Goal: Task Accomplishment & Management: Manage account settings

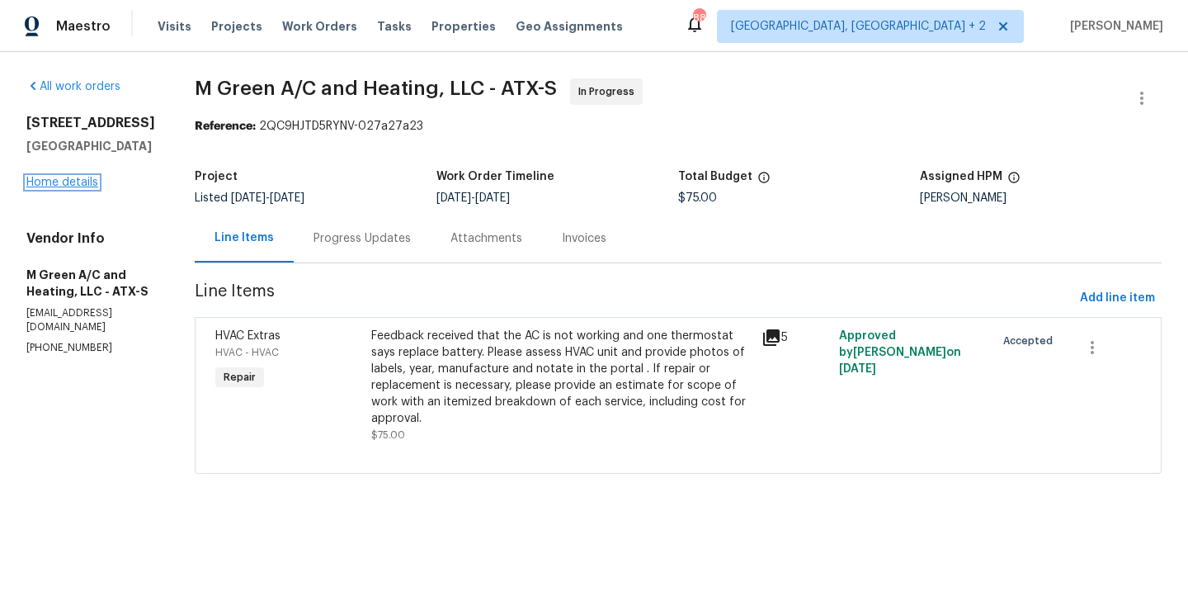
click at [77, 187] on link "Home details" at bounding box center [62, 183] width 72 height 12
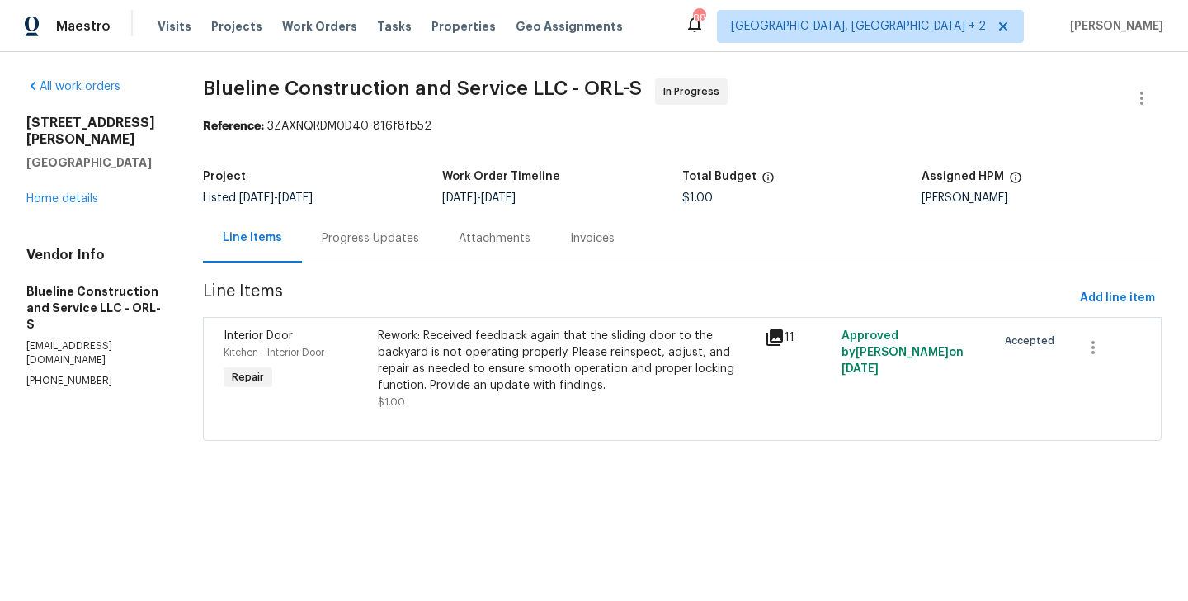
click at [474, 388] on div "Rework: Received feedback again that the sliding door to the backyard is not op…" at bounding box center [566, 361] width 376 height 66
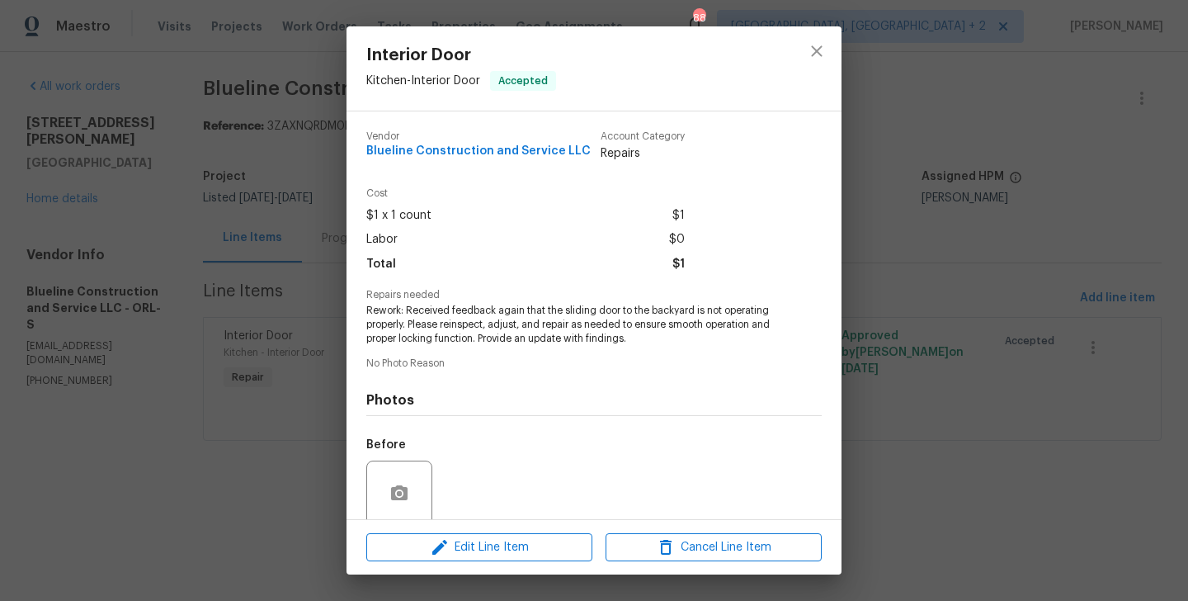
scroll to position [131, 0]
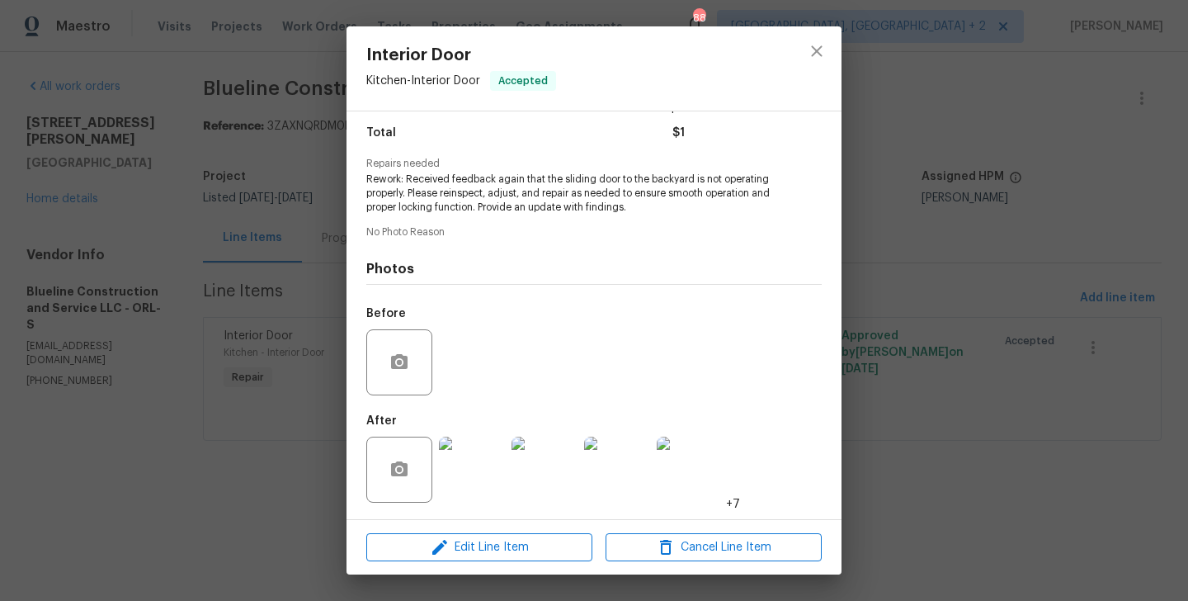
click at [442, 564] on div "Edit Line Item Cancel Line Item" at bounding box center [594, 547] width 495 height 55
click at [442, 552] on icon "button" at bounding box center [440, 547] width 20 height 20
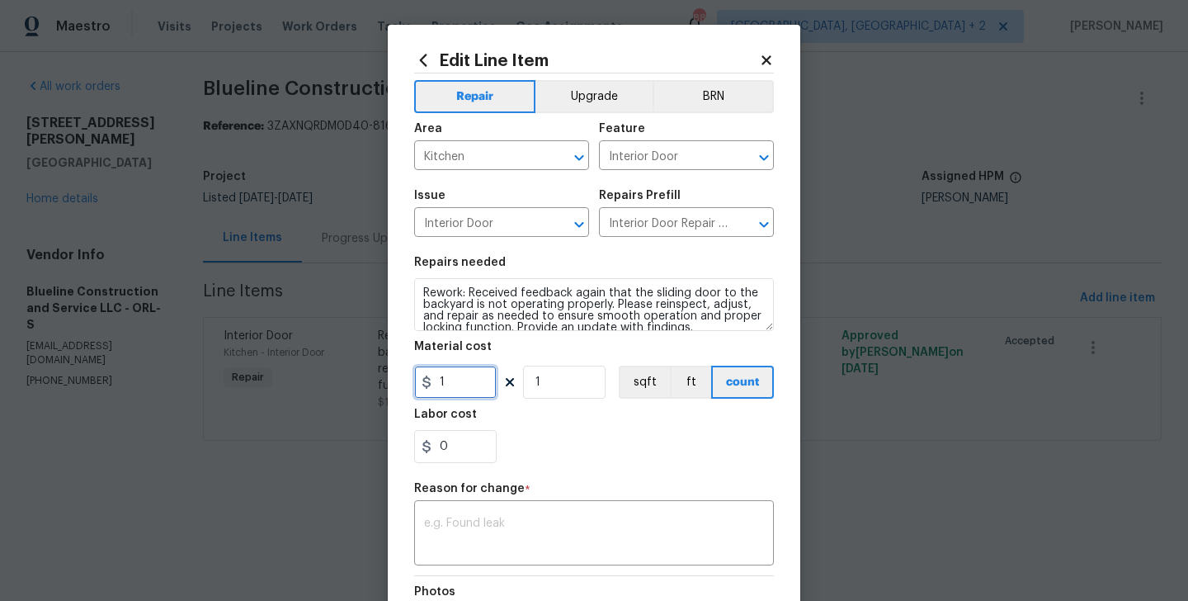
click at [469, 387] on input "1" at bounding box center [455, 382] width 83 height 33
type input "175"
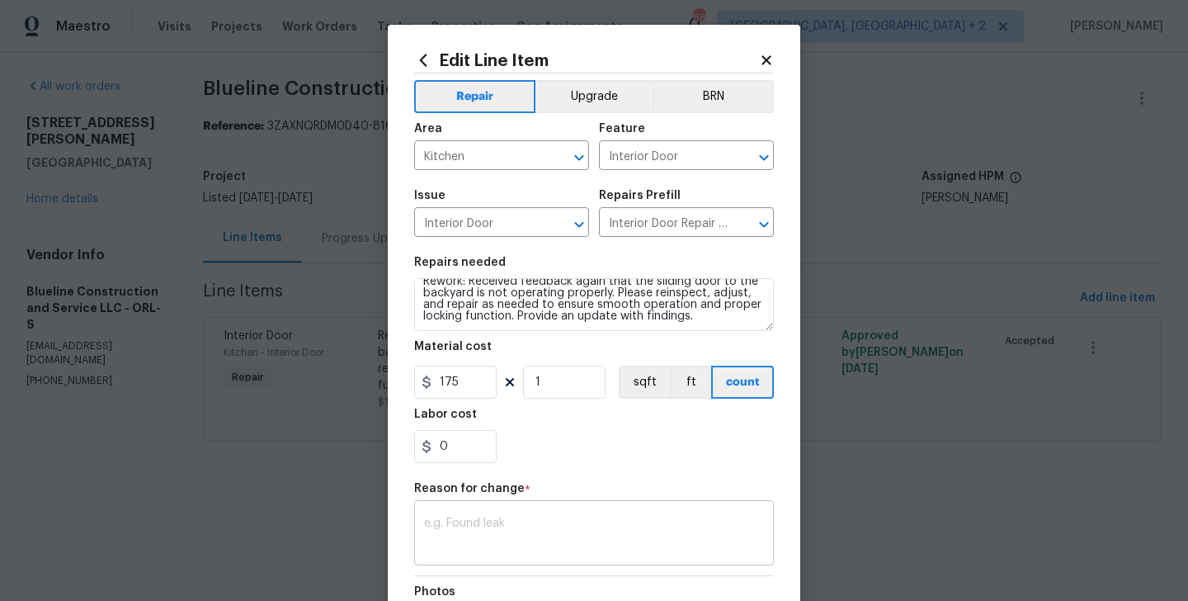
click at [491, 547] on textarea at bounding box center [594, 534] width 340 height 35
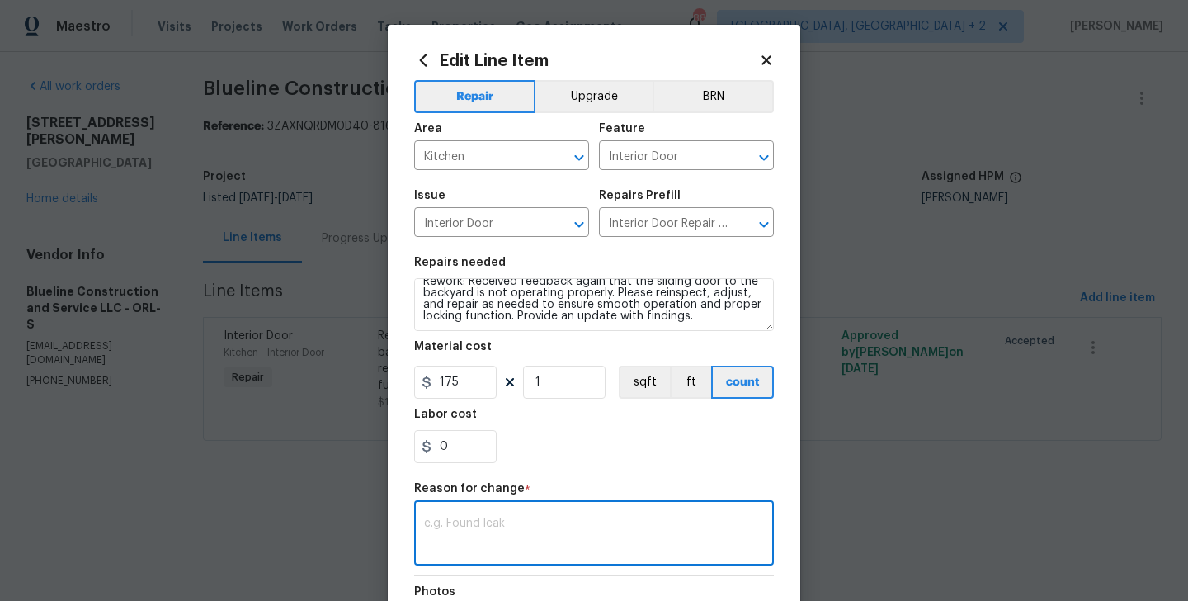
paste textarea "(BA) Updated cost per BR team approval."
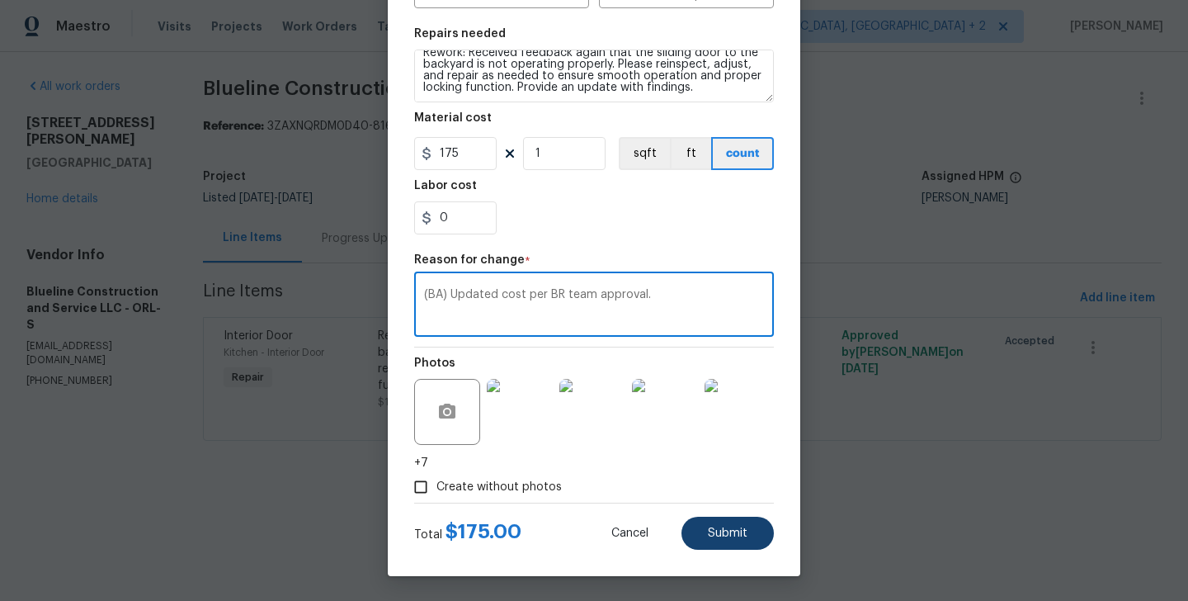
type textarea "(BA) Updated cost per BR team approval."
click at [703, 523] on button "Submit" at bounding box center [728, 533] width 92 height 33
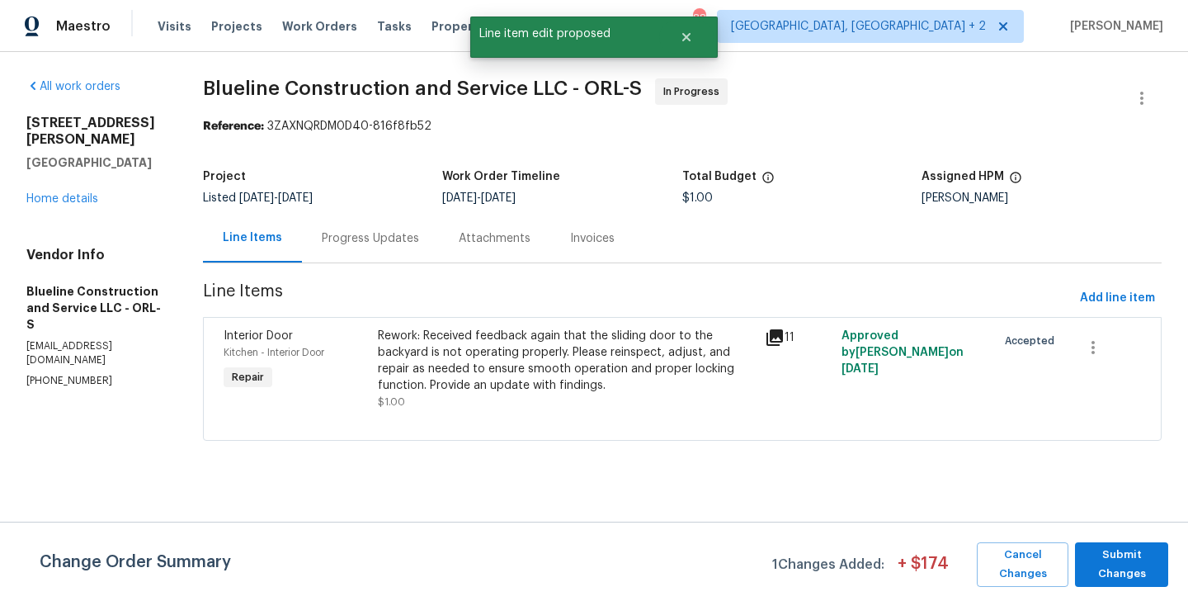
scroll to position [0, 0]
click at [1133, 565] on span "Submit Changes" at bounding box center [1122, 565] width 77 height 38
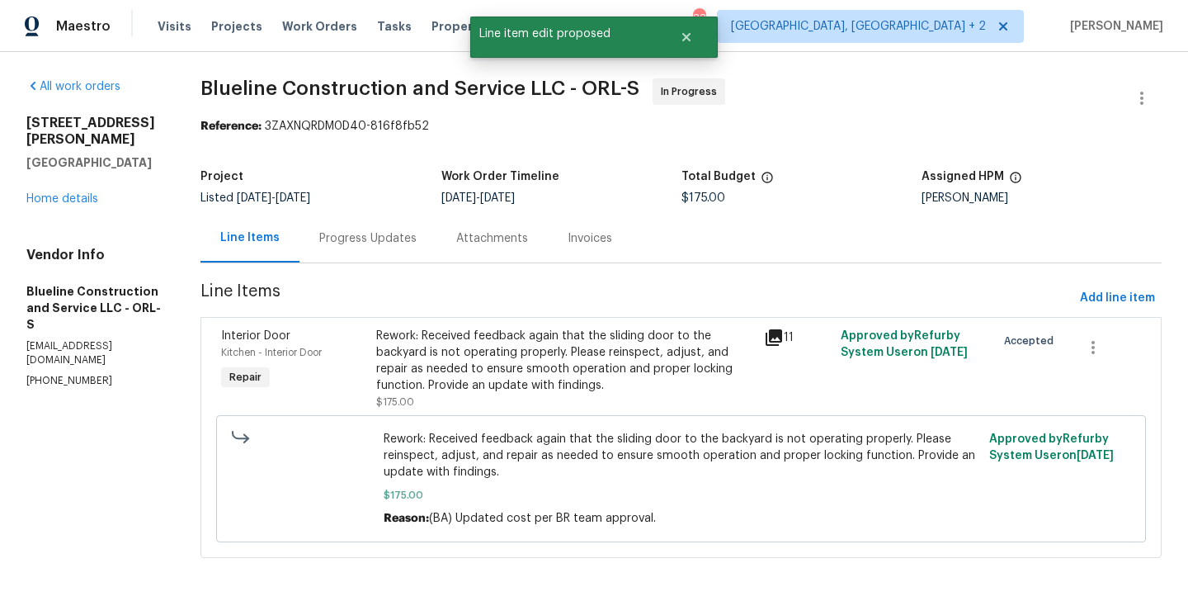
click at [334, 232] on div "Progress Updates" at bounding box center [368, 238] width 137 height 49
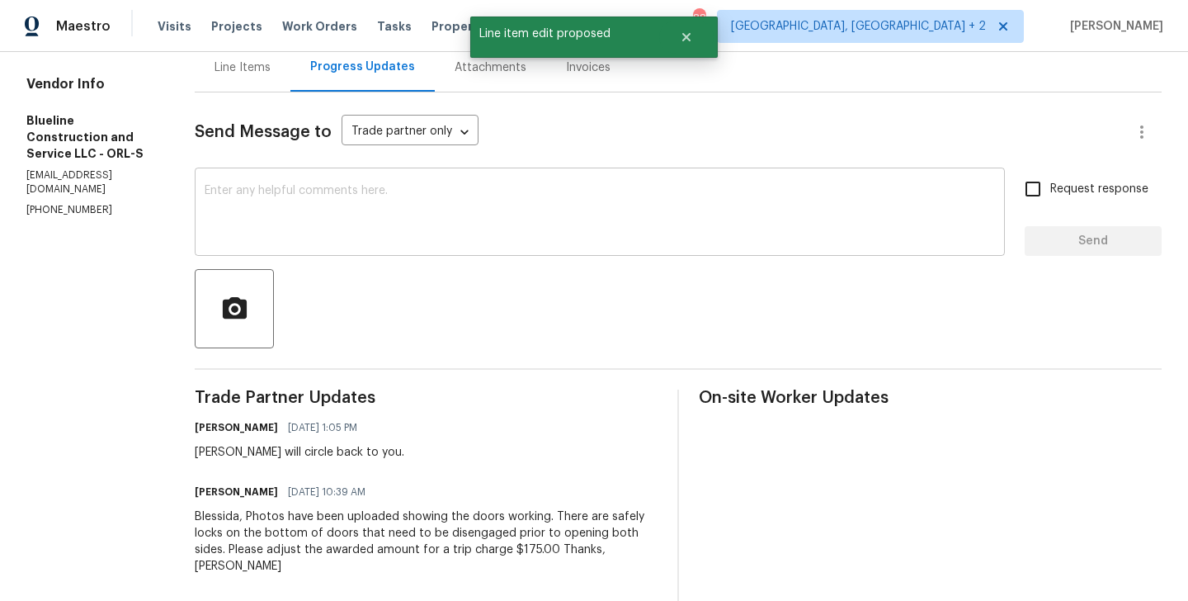
scroll to position [180, 0]
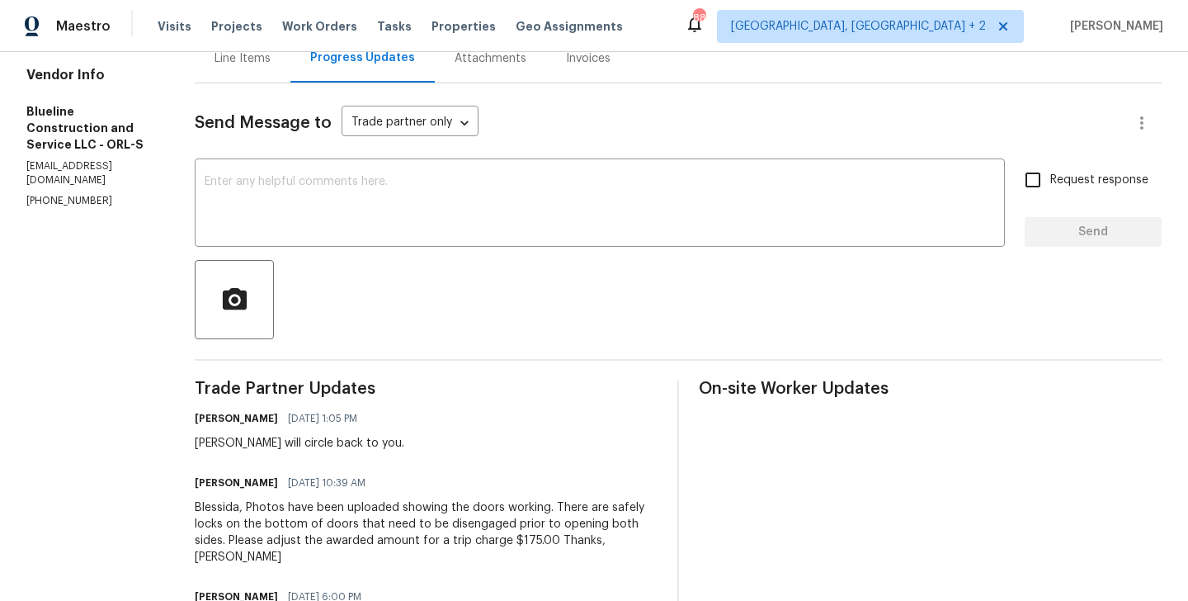
click at [238, 440] on div "Chris I will circle back to you." at bounding box center [300, 443] width 210 height 17
copy div "Chris"
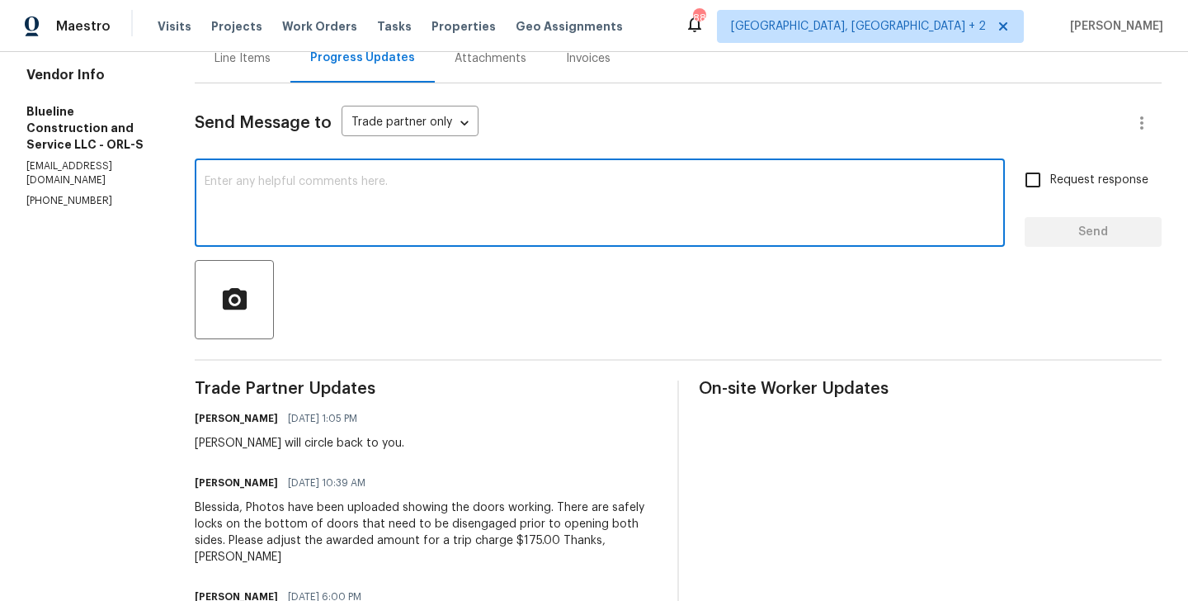
click at [332, 223] on textarea at bounding box center [600, 205] width 791 height 58
paste textarea "Chris"
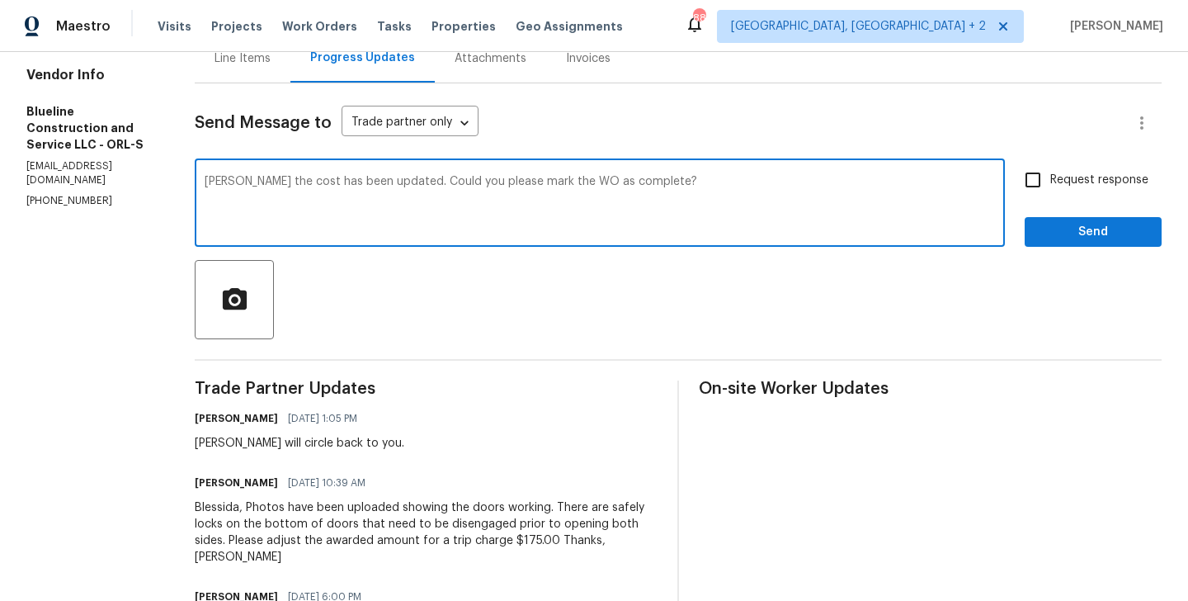
type textarea "Chris the cost has been updated. Could you please mark the WO as complete?"
click at [1083, 167] on label "Request response" at bounding box center [1082, 180] width 133 height 35
click at [1051, 167] on input "Request response" at bounding box center [1033, 180] width 35 height 35
checkbox input "true"
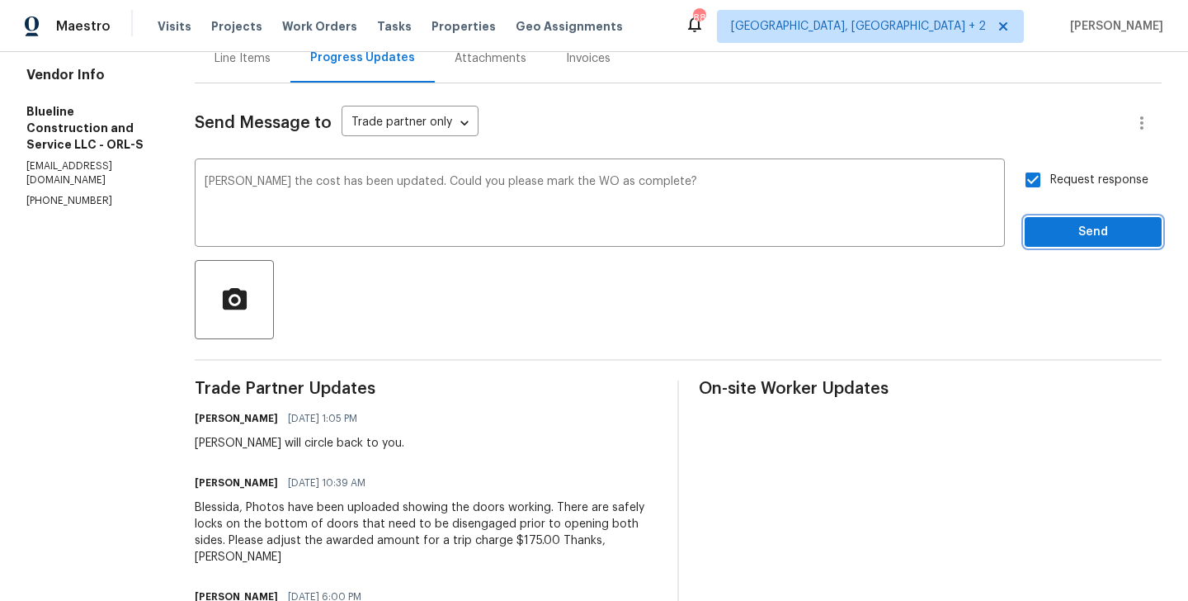
click at [1071, 224] on span "Send" at bounding box center [1093, 232] width 111 height 21
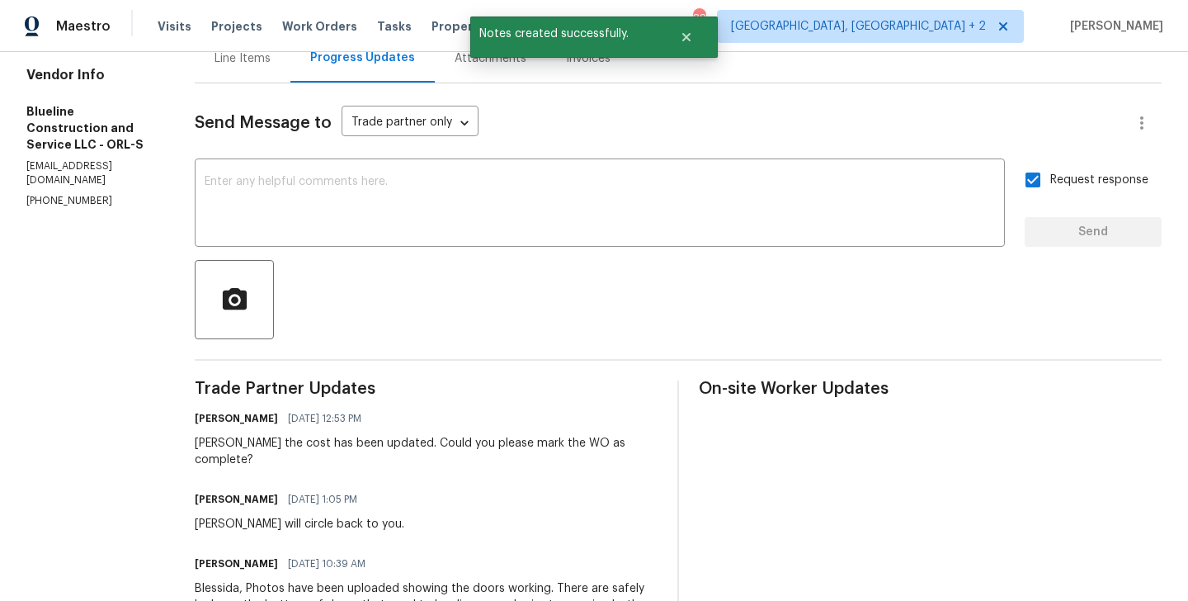
scroll to position [0, 0]
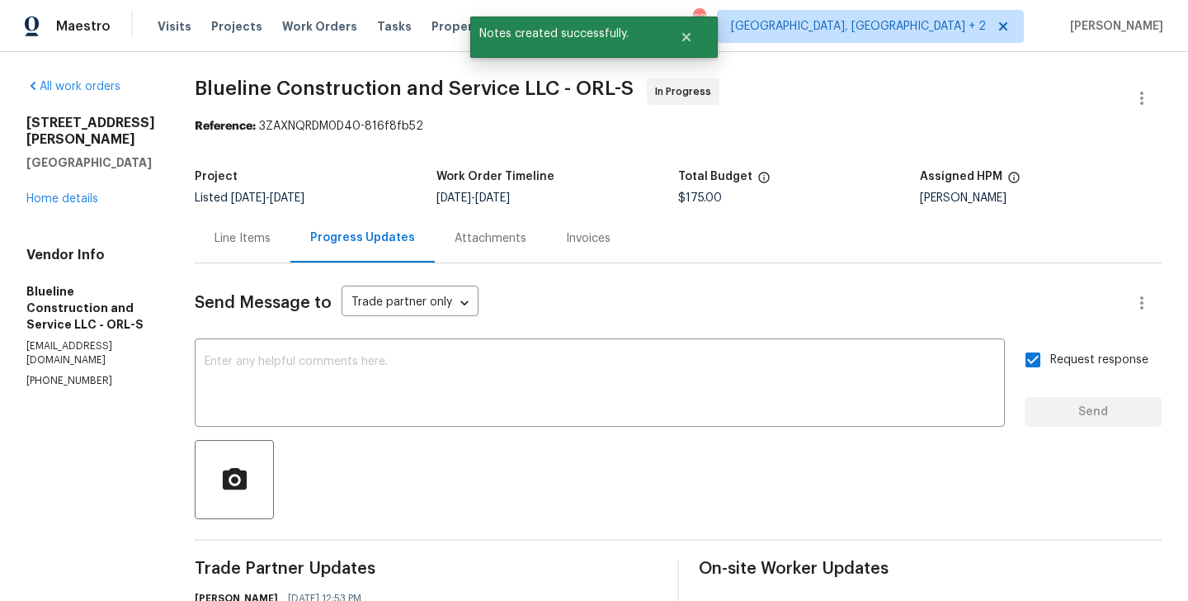
copy p "(407) 702-8301"
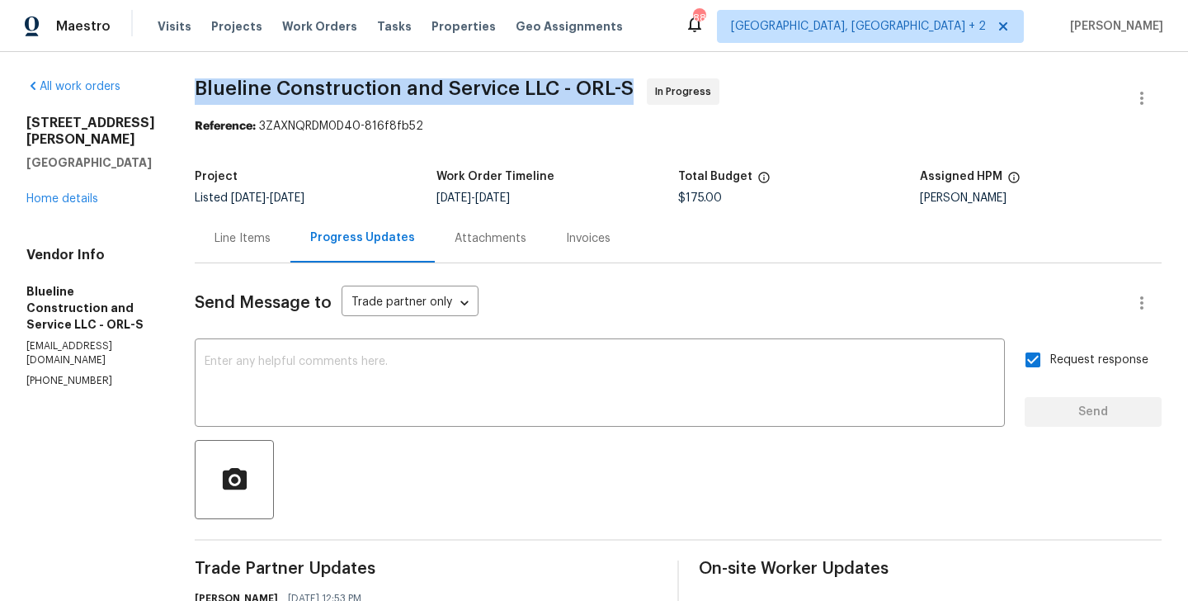
drag, startPoint x: 218, startPoint y: 93, endPoint x: 540, endPoint y: 93, distance: 321.9
click at [540, 93] on span "Blueline Construction and Service LLC - ORL-S" at bounding box center [414, 88] width 439 height 20
drag, startPoint x: 542, startPoint y: 93, endPoint x: 220, endPoint y: 93, distance: 322.7
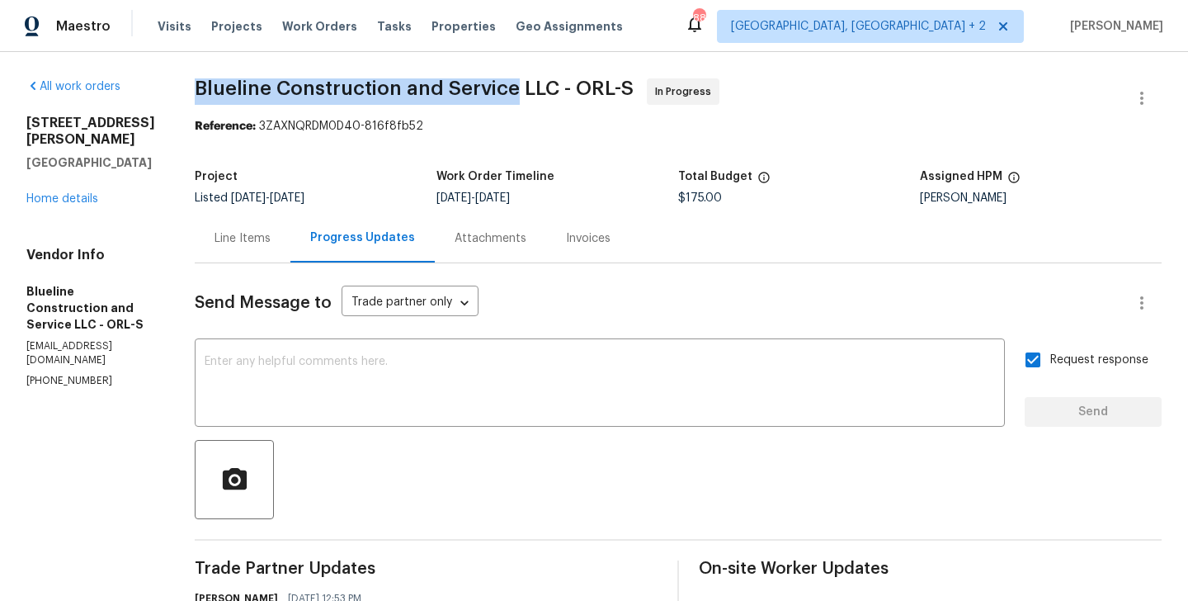
copy span "Blueline Construction and Service"
click at [73, 193] on link "Home details" at bounding box center [62, 199] width 72 height 12
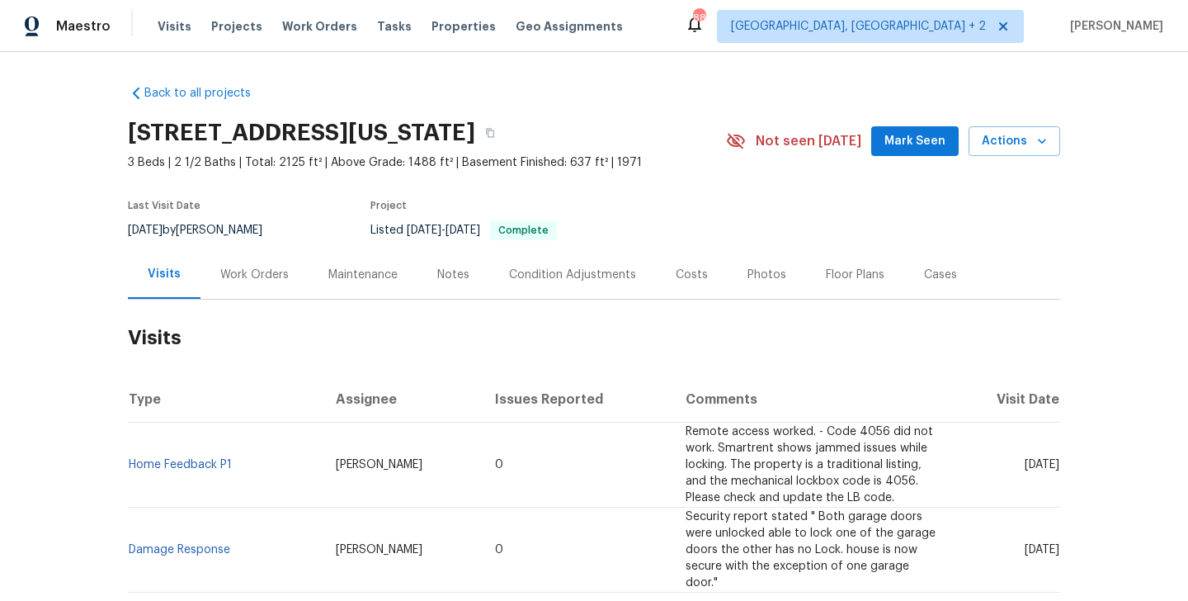
click at [229, 295] on div "Work Orders" at bounding box center [255, 274] width 108 height 49
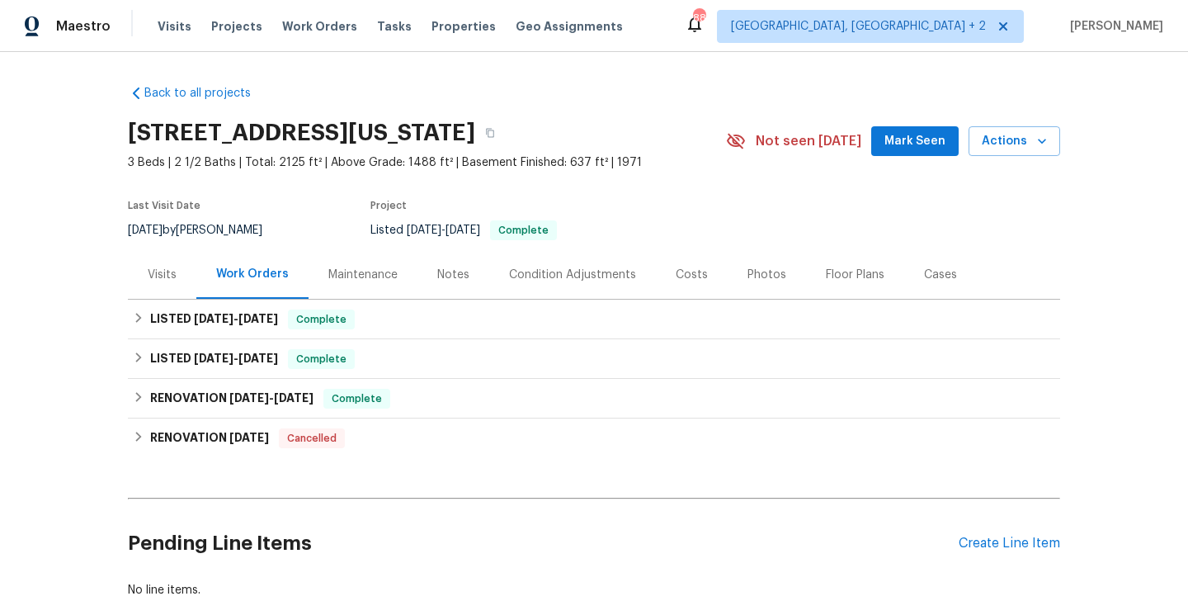
scroll to position [110, 0]
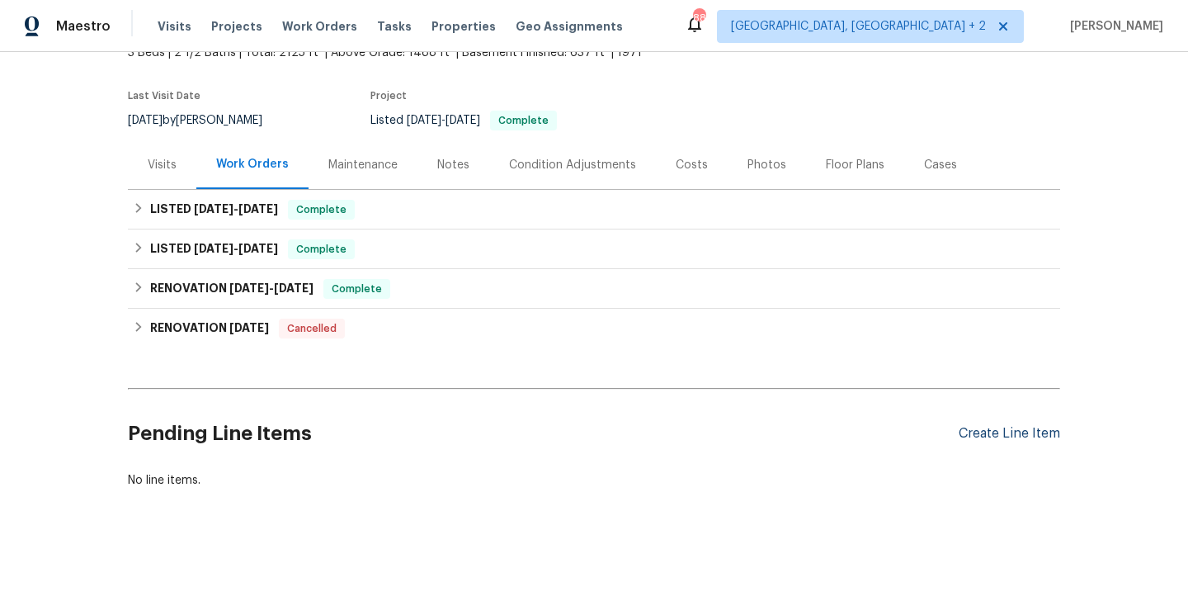
click at [977, 437] on div "Create Line Item" at bounding box center [1010, 434] width 102 height 16
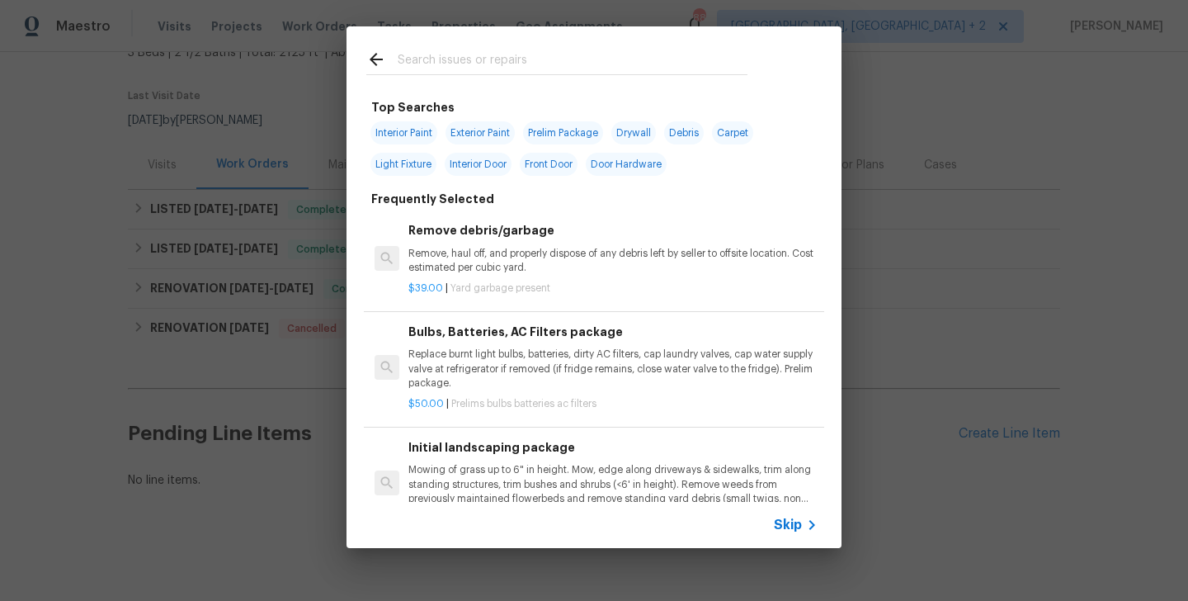
click at [784, 526] on span "Skip" at bounding box center [788, 525] width 28 height 17
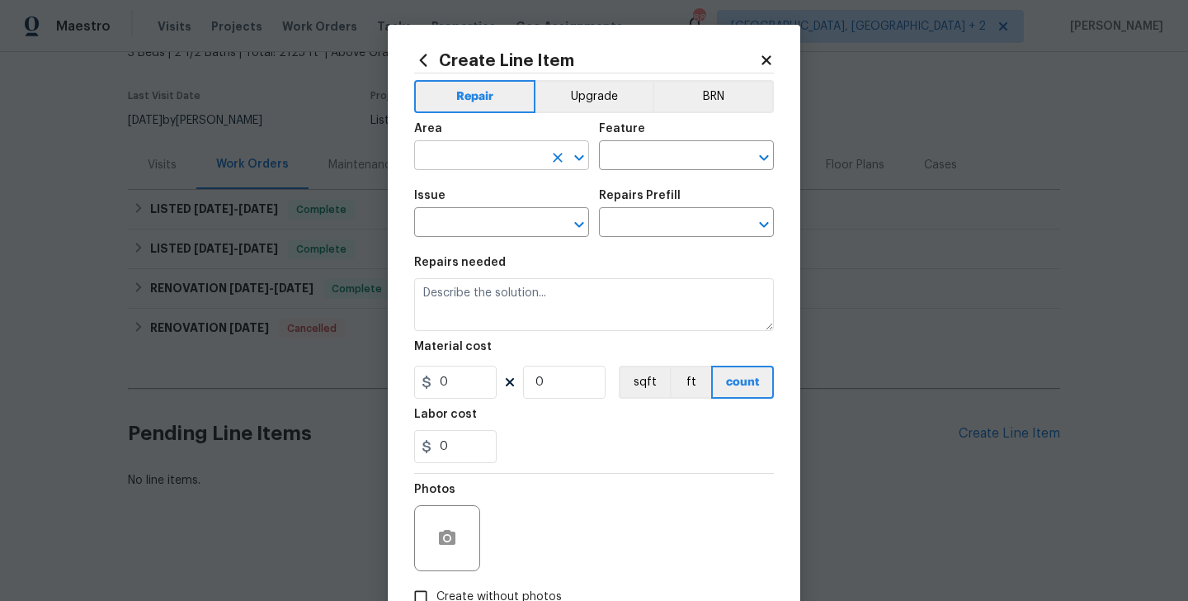
click at [418, 158] on input "text" at bounding box center [478, 157] width 129 height 26
click at [448, 186] on li "Garage" at bounding box center [501, 194] width 175 height 27
type input "Garage"
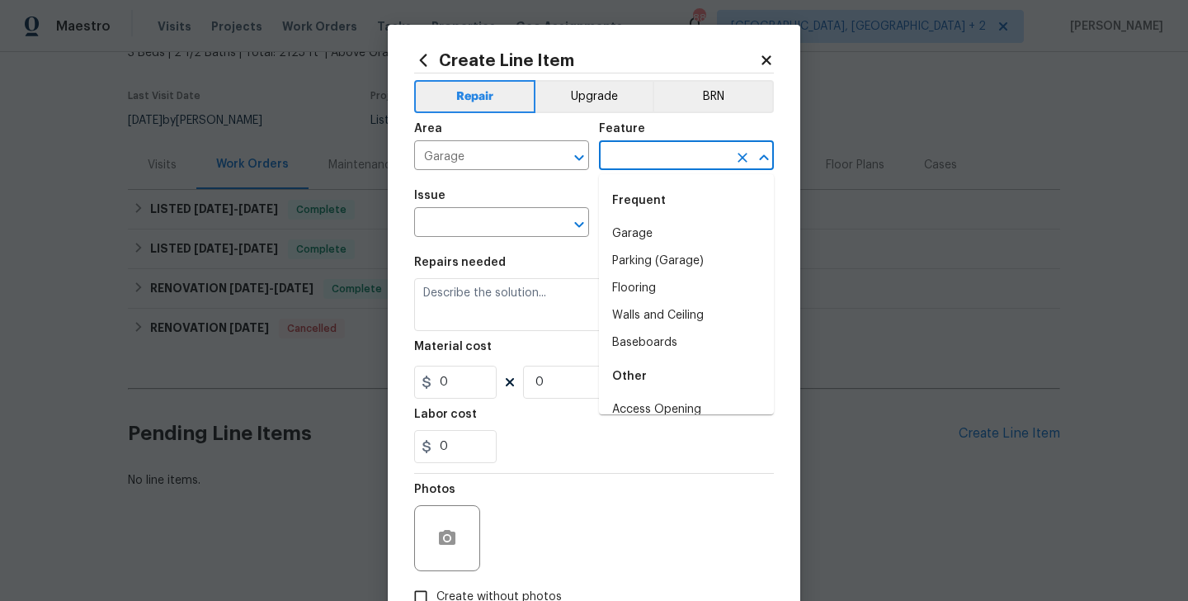
click at [683, 144] on input "text" at bounding box center [663, 157] width 129 height 26
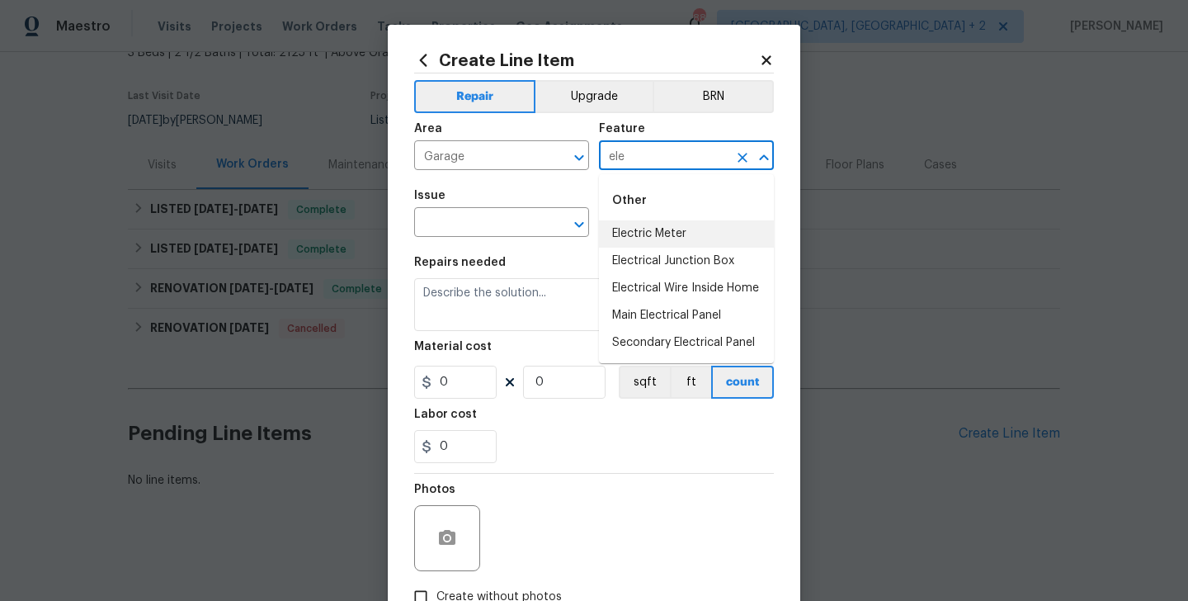
type input "ele"
click at [664, 234] on li "Electric Meter" at bounding box center [686, 233] width 175 height 27
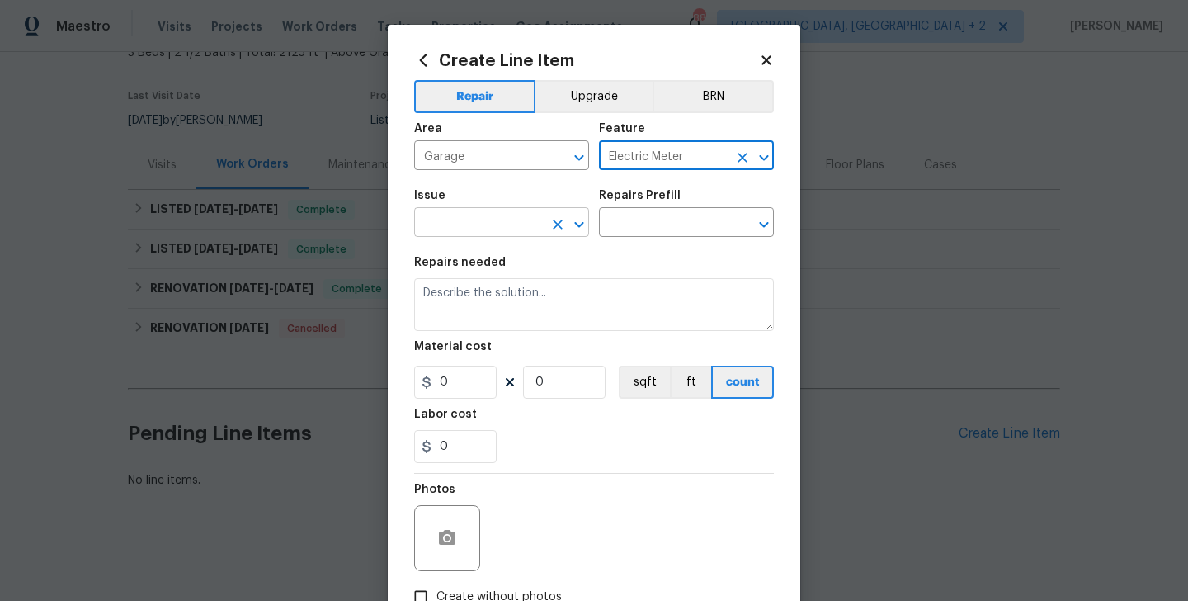
type input "Electric Meter"
click at [497, 234] on input "text" at bounding box center [478, 224] width 129 height 26
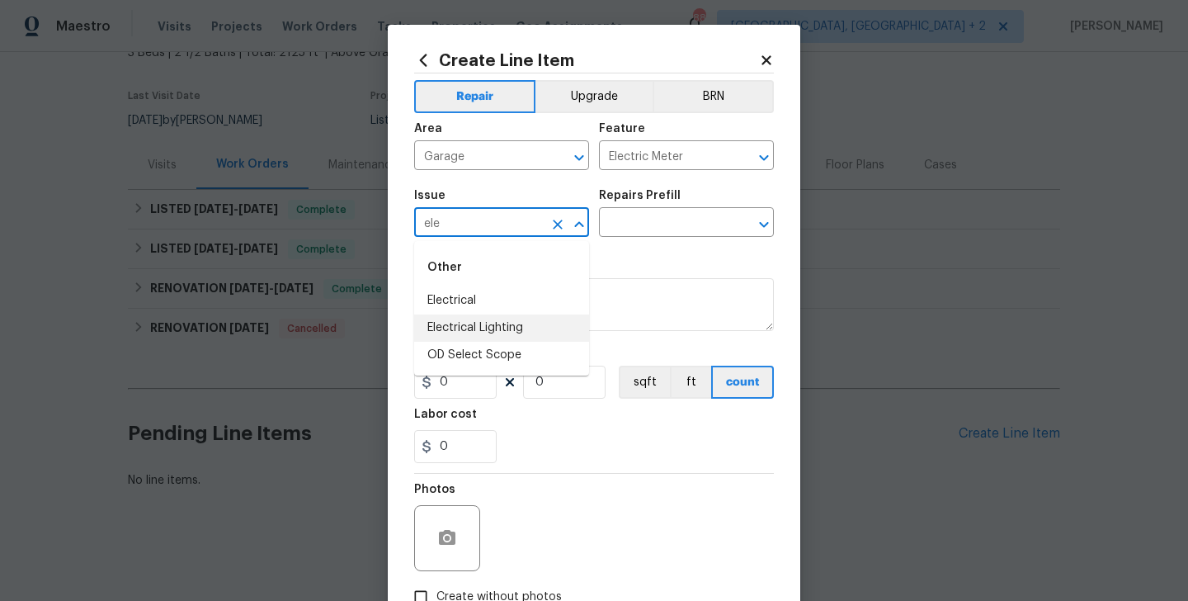
click at [488, 325] on li "Electrical Lighting" at bounding box center [501, 327] width 175 height 27
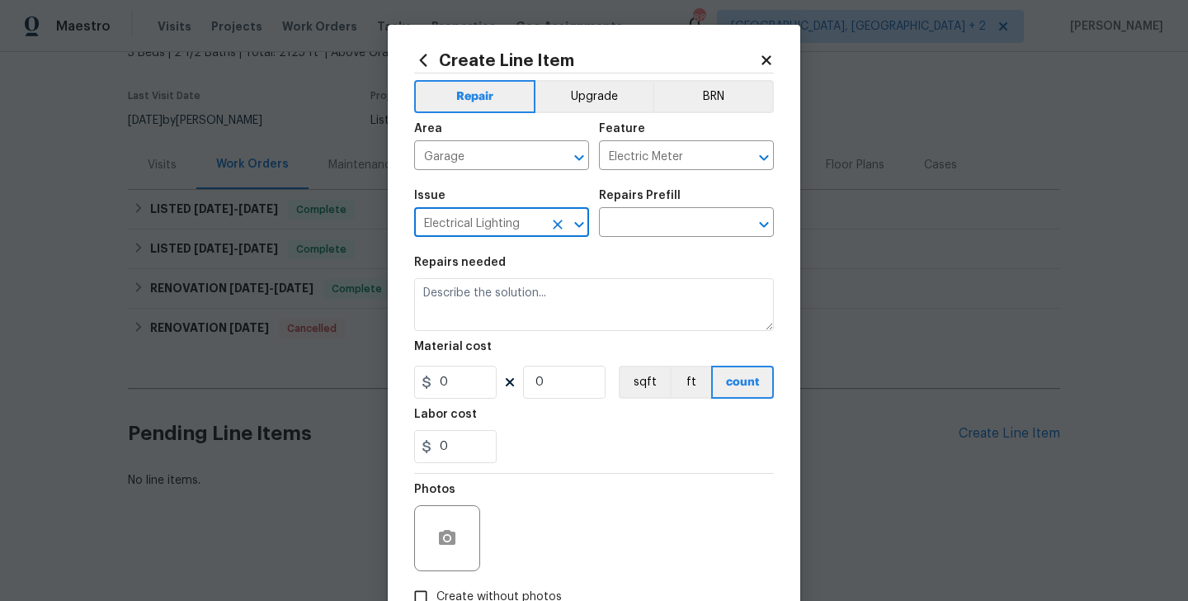
type input "Electrical Lighting"
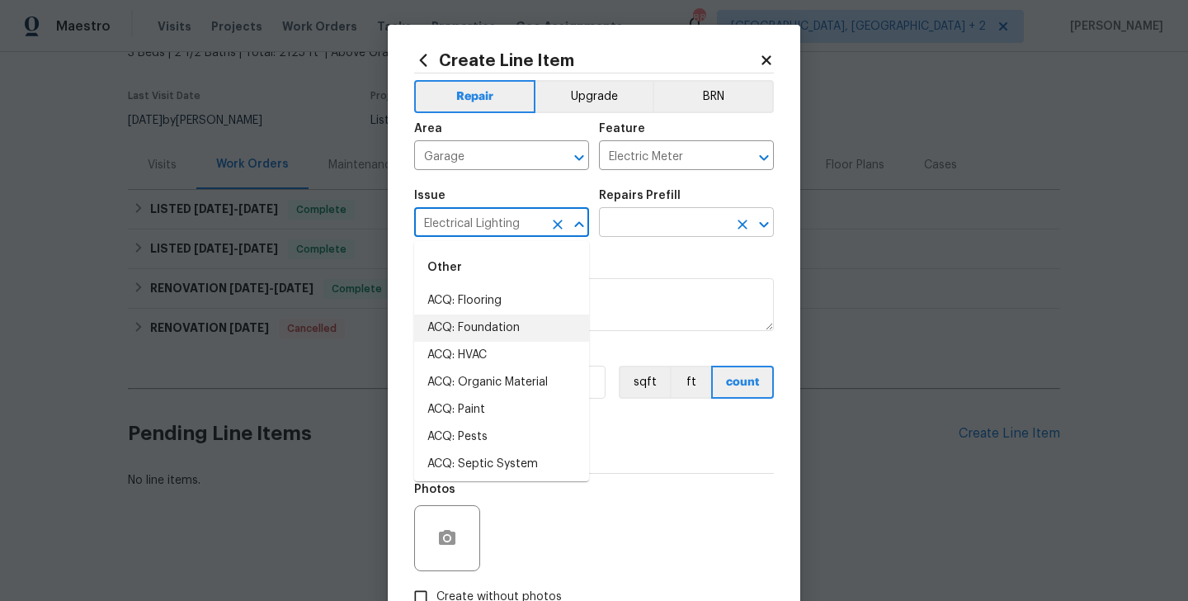
click at [631, 227] on input "text" at bounding box center [663, 224] width 129 height 26
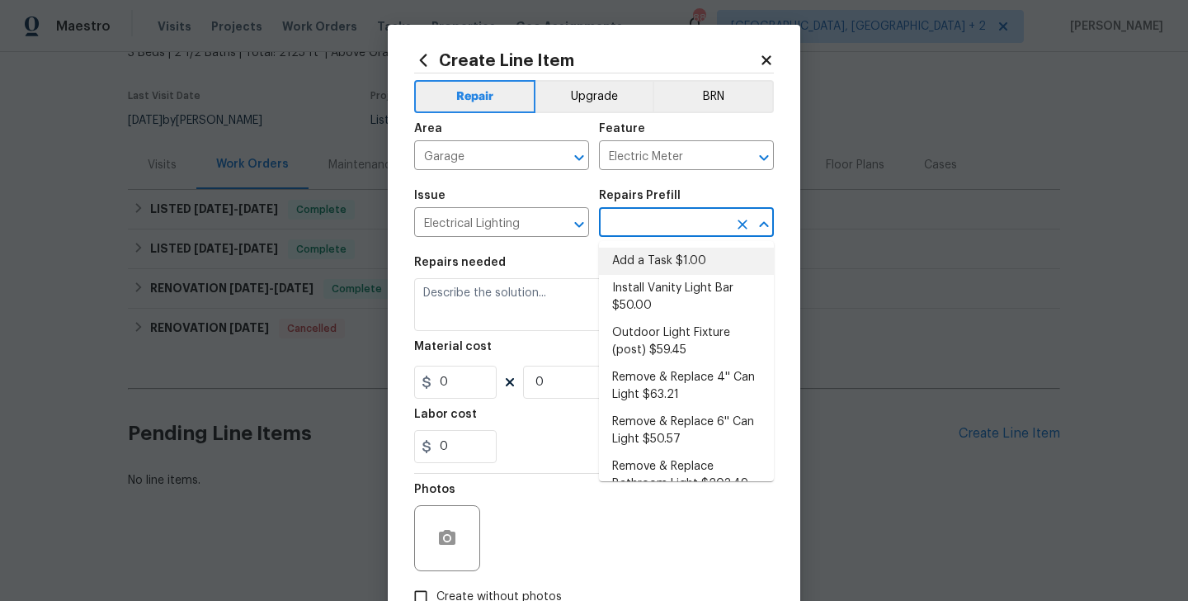
click at [635, 258] on li "Add a Task $1.00" at bounding box center [686, 261] width 175 height 27
type input "Add a Task $1.00"
type textarea "HPM to detail"
type input "1"
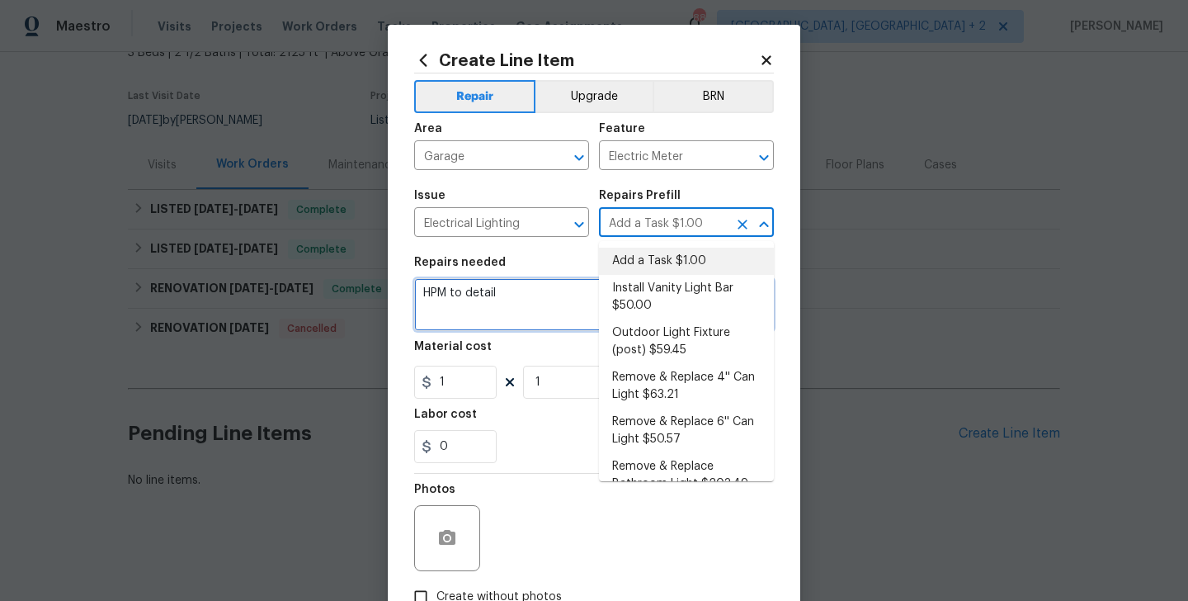
click at [470, 286] on textarea "HPM to detail" at bounding box center [594, 304] width 360 height 53
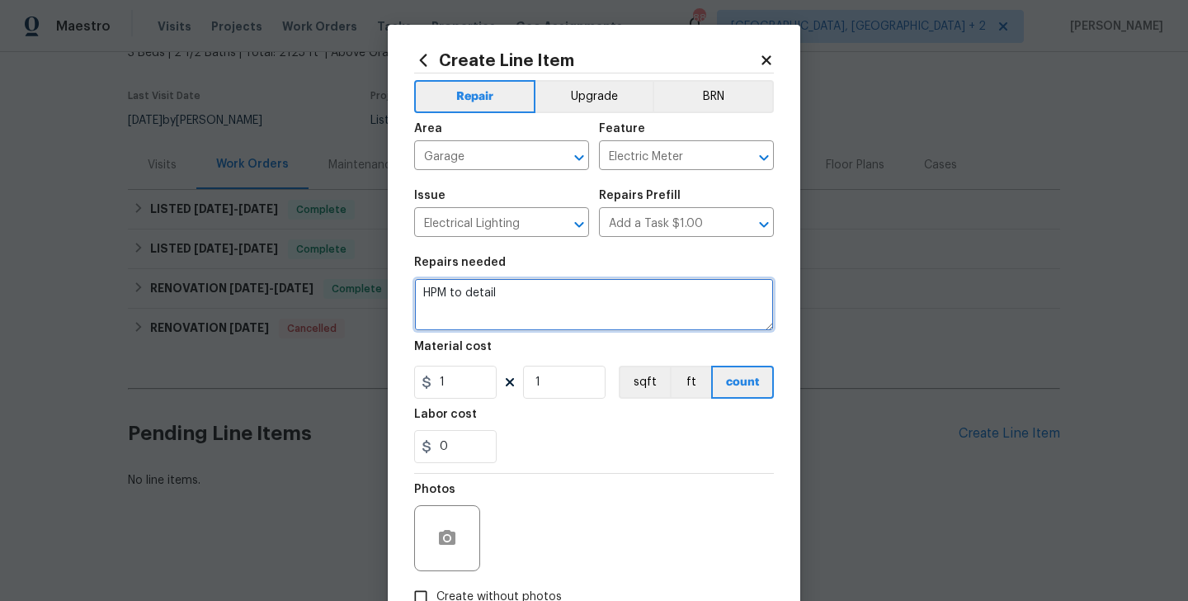
click at [470, 286] on textarea "HPM to detail" at bounding box center [594, 304] width 360 height 53
paste textarea "Inspect where is switch for garage if is not there install new switch pull down…"
type textarea "Inspect where is switch for garage if is not there install new switch pull down…"
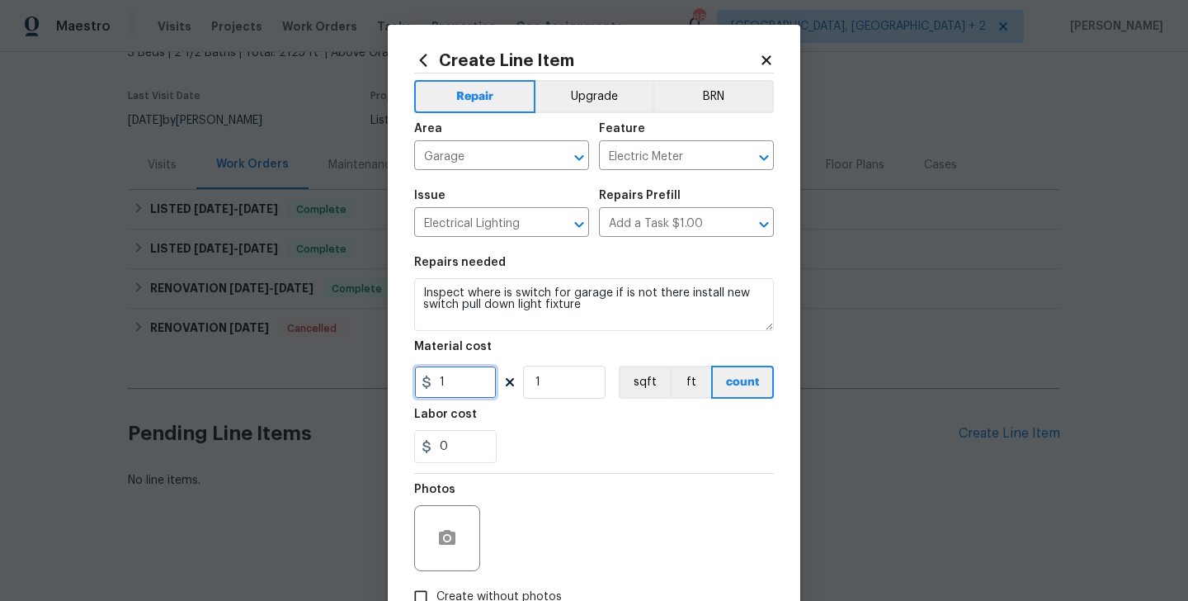
click at [455, 380] on input "1" at bounding box center [455, 382] width 83 height 33
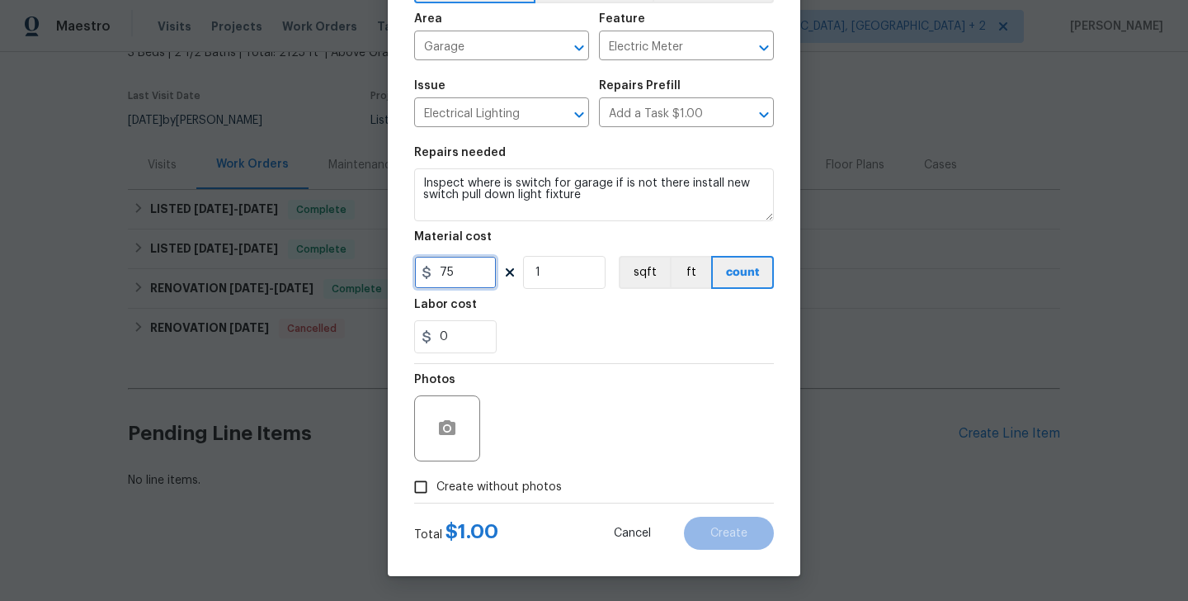
type input "75"
click at [477, 477] on label "Create without photos" at bounding box center [483, 486] width 157 height 31
click at [437, 477] on input "Create without photos" at bounding box center [420, 486] width 31 height 31
checkbox input "true"
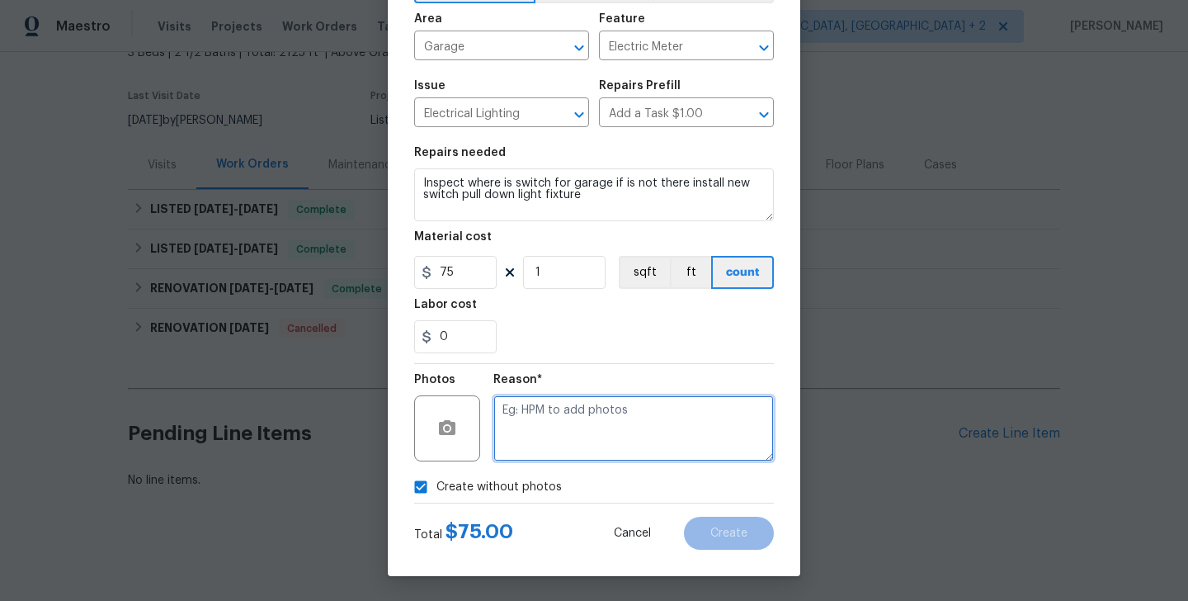
click at [572, 448] on textarea at bounding box center [634, 428] width 281 height 66
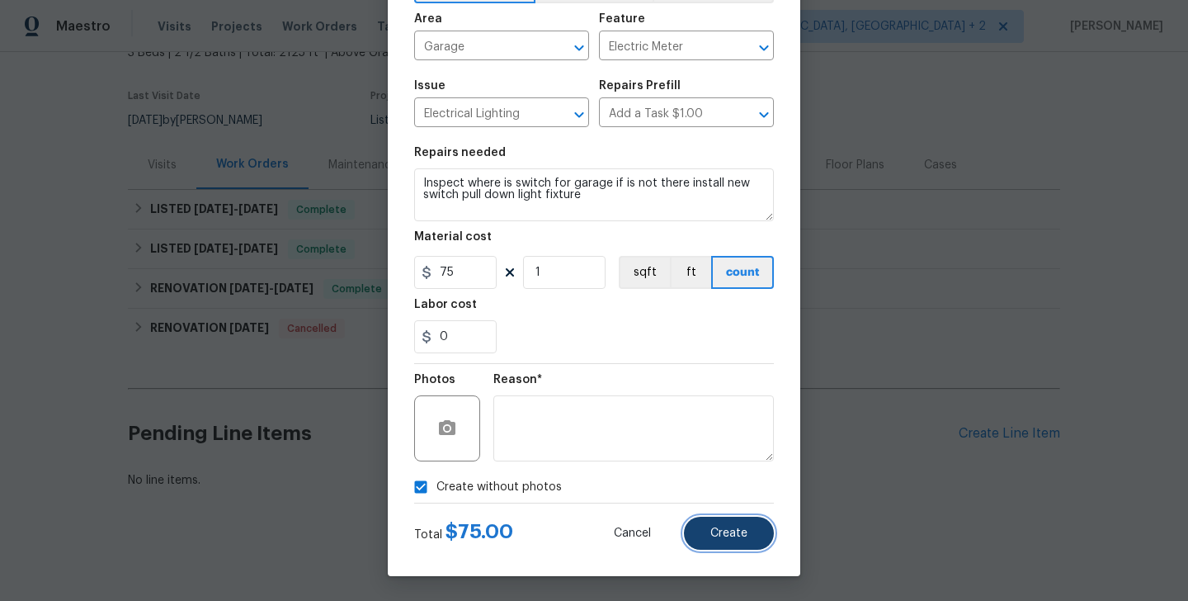
click at [706, 527] on button "Create" at bounding box center [729, 533] width 90 height 33
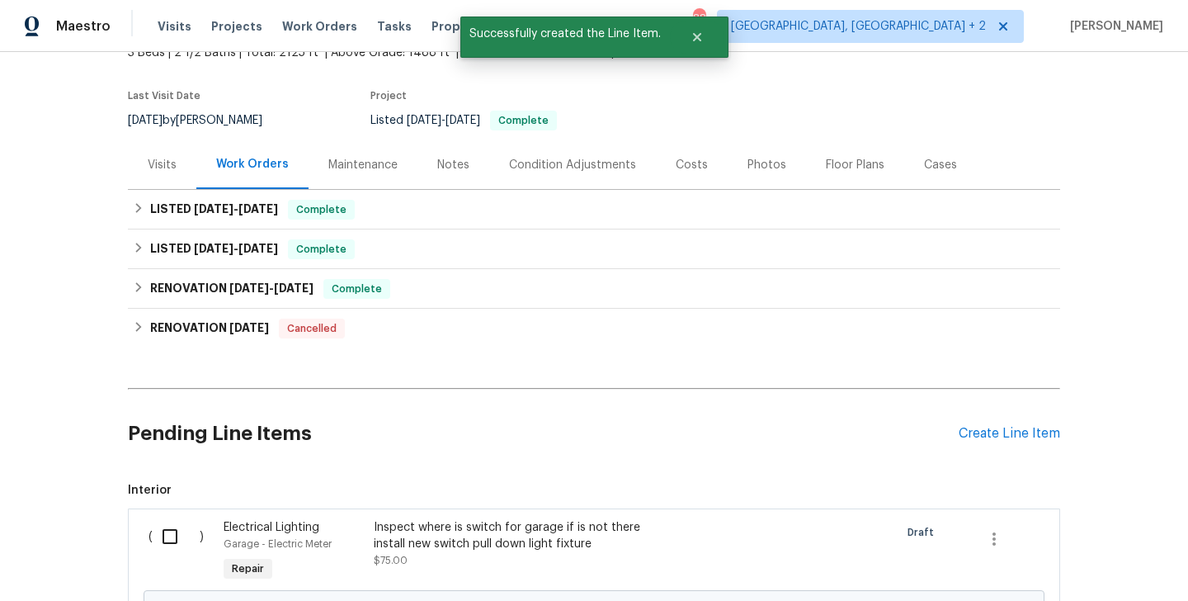
scroll to position [298, 0]
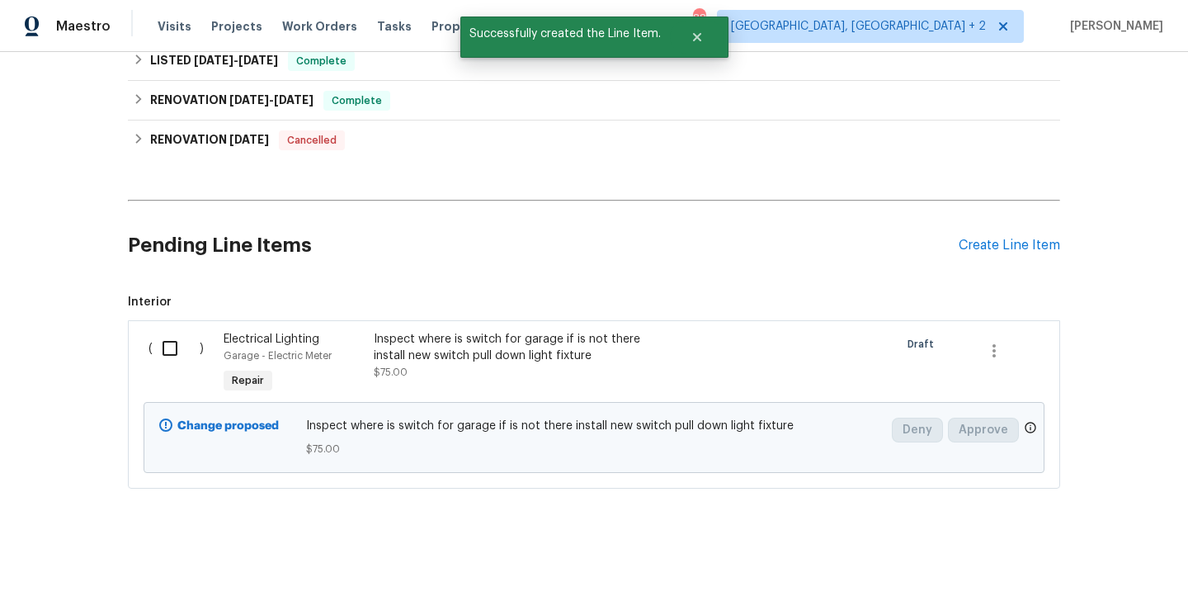
click at [183, 352] on input "checkbox" at bounding box center [176, 348] width 47 height 35
checkbox input "true"
click at [1072, 551] on span "Create Work Order" at bounding box center [1094, 560] width 110 height 21
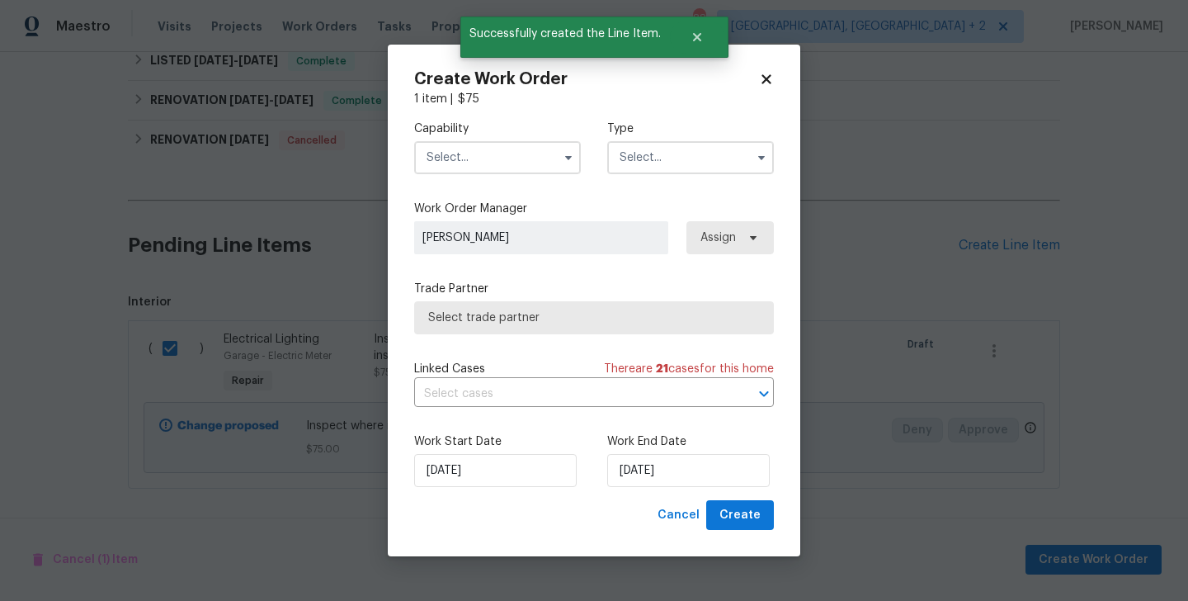
click at [479, 154] on input "text" at bounding box center [497, 157] width 167 height 33
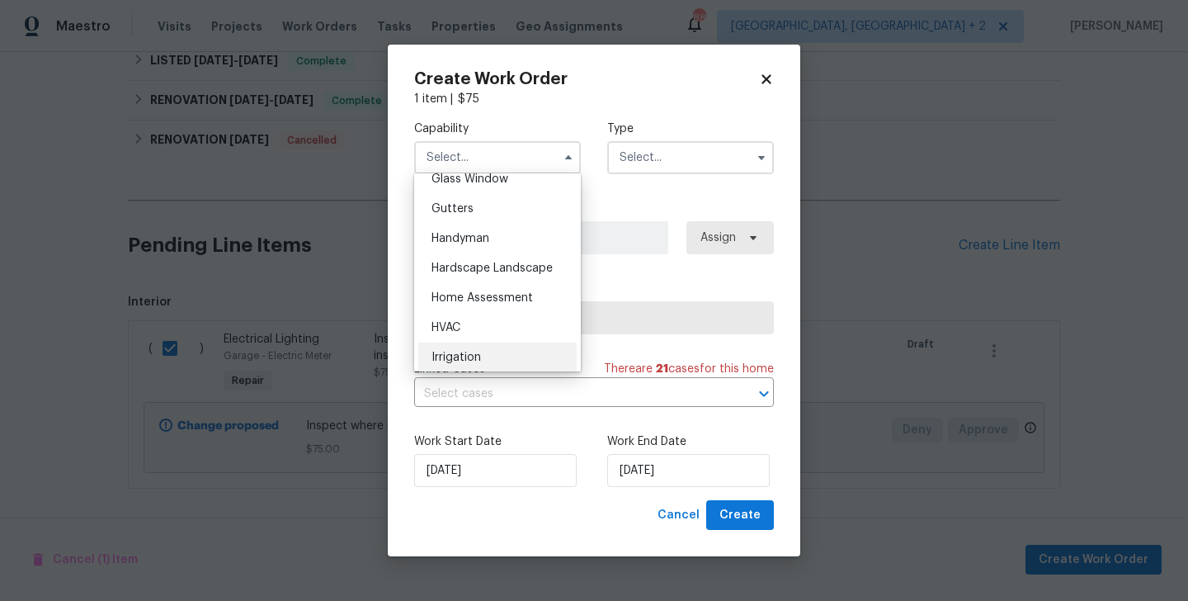
scroll to position [867, 0]
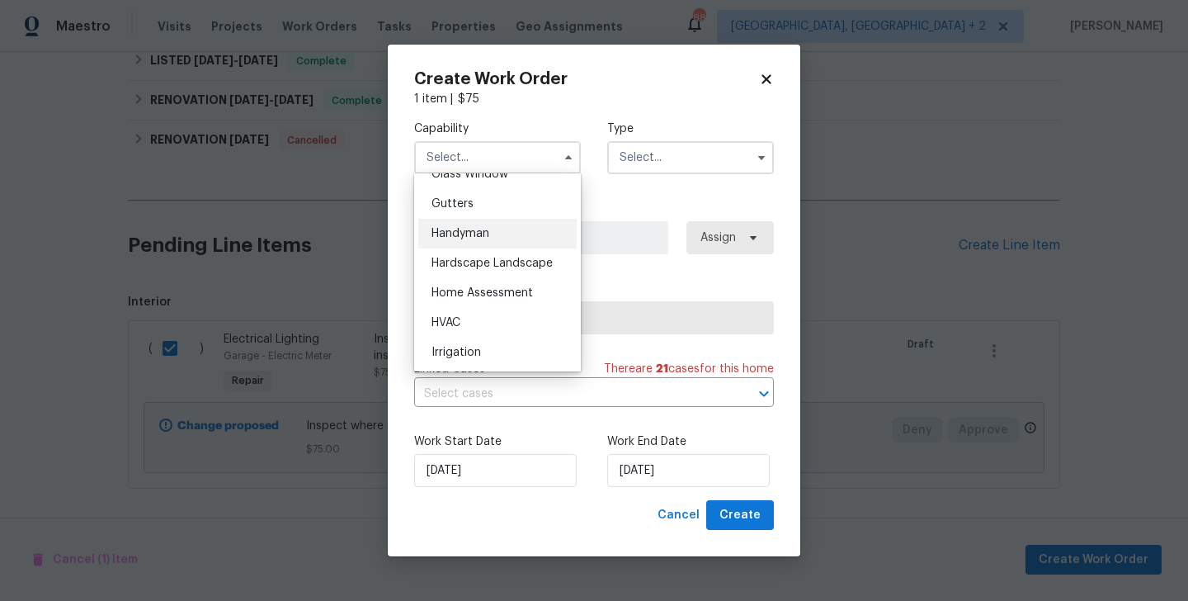
click at [484, 247] on div "Handyman" at bounding box center [497, 234] width 158 height 30
type input "Handyman"
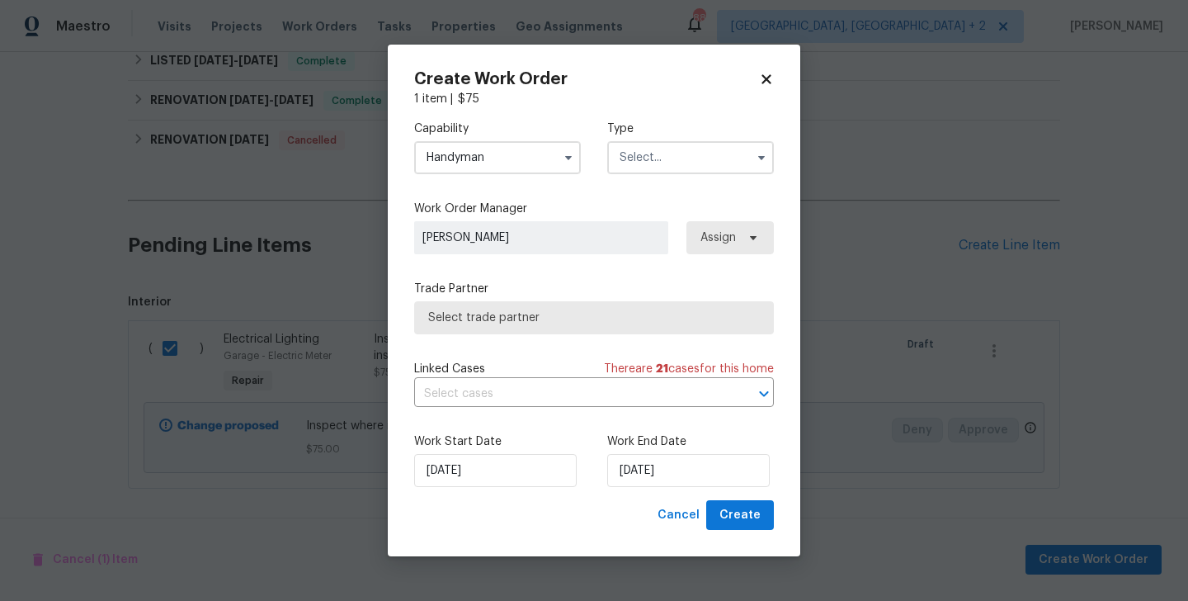
click at [678, 165] on input "text" at bounding box center [690, 157] width 167 height 33
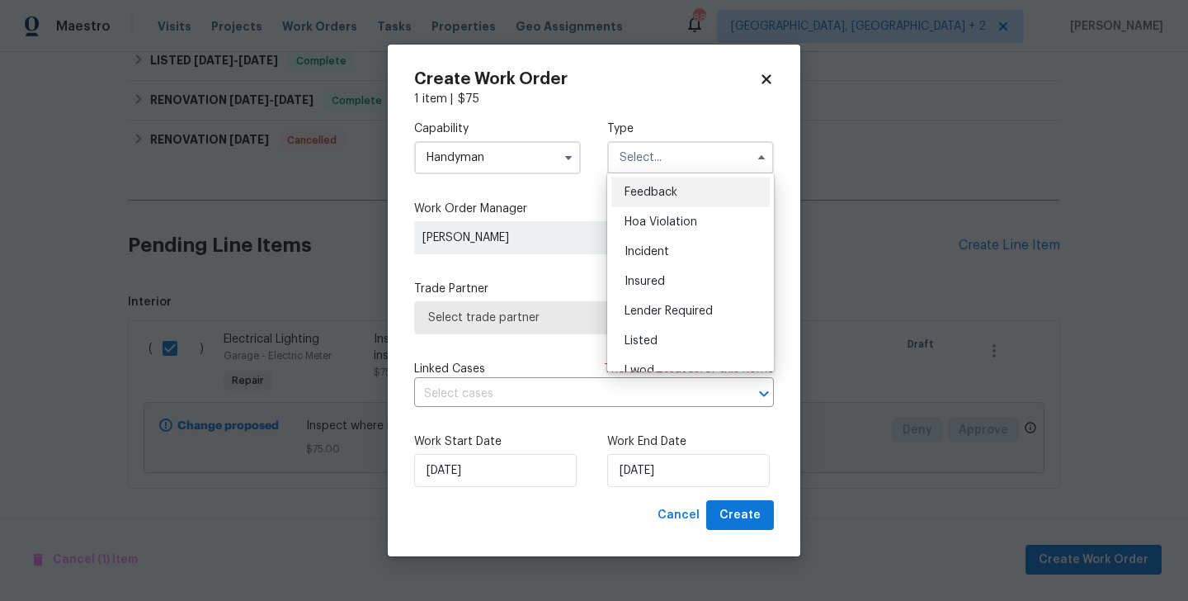
click at [680, 200] on div "Feedback" at bounding box center [691, 192] width 158 height 30
type input "Feedback"
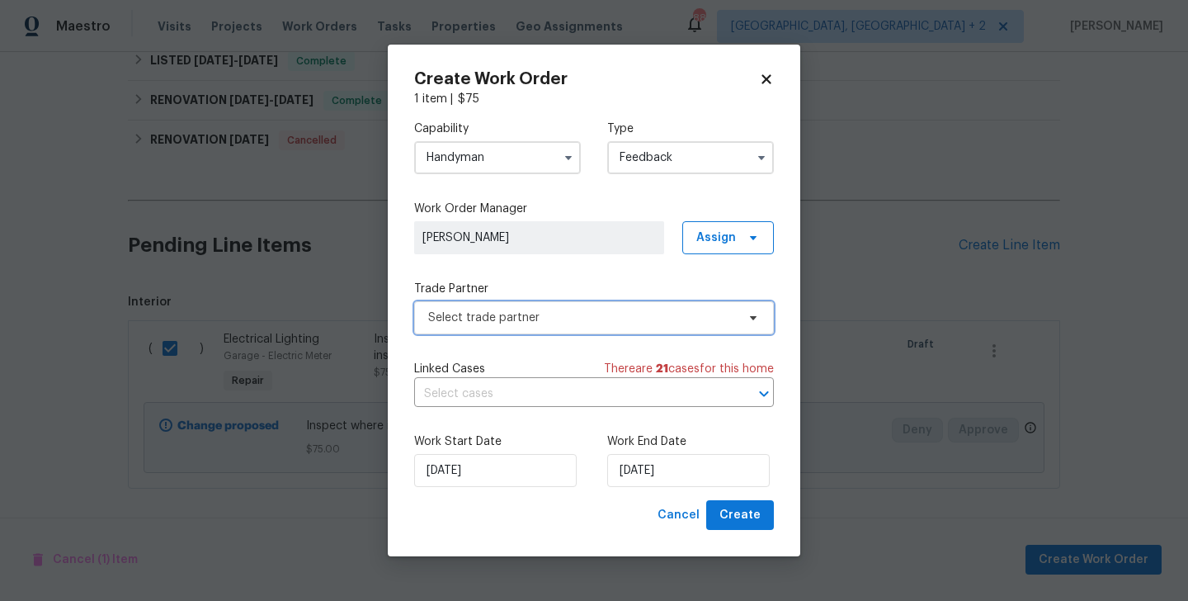
click at [506, 324] on span "Select trade partner" at bounding box center [582, 317] width 308 height 17
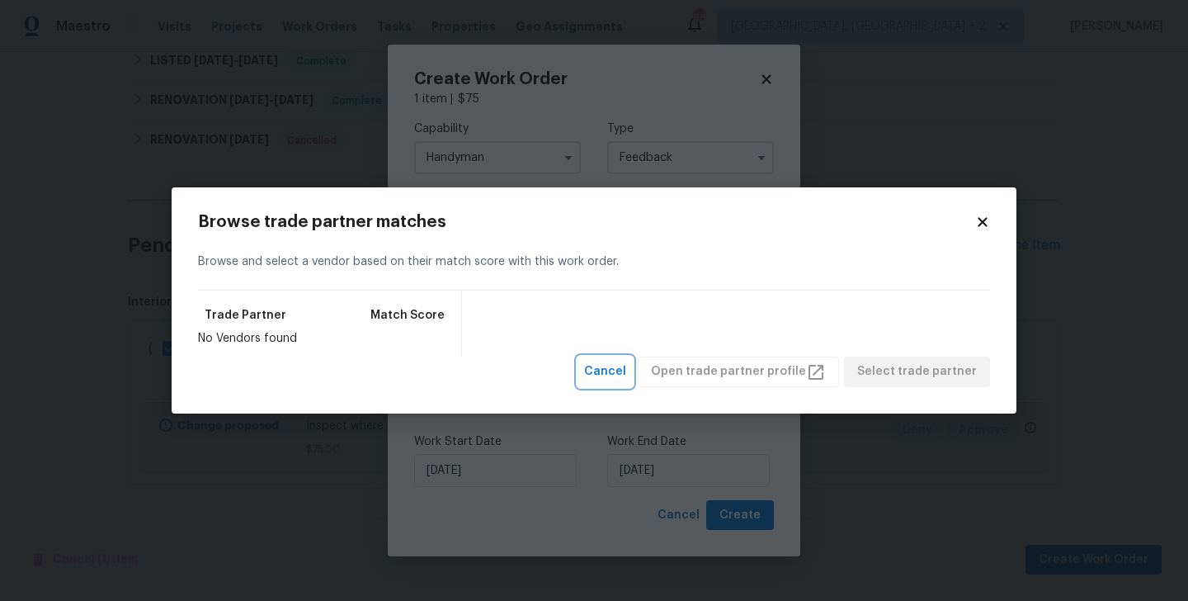
click at [618, 370] on span "Cancel" at bounding box center [605, 371] width 42 height 21
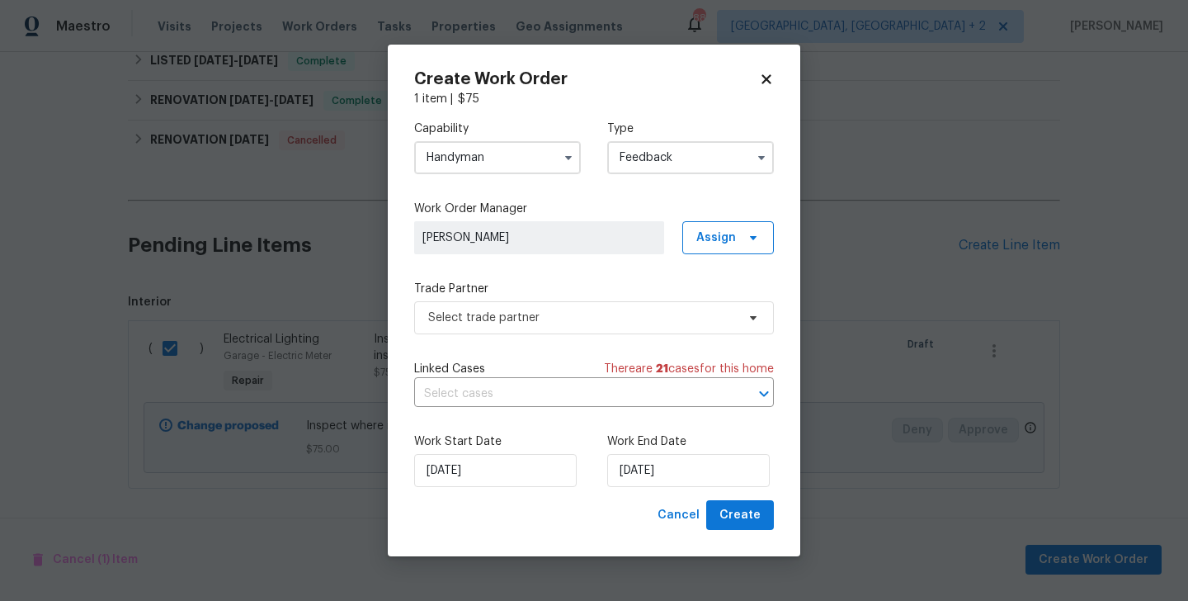
click at [494, 162] on input "Handyman" at bounding box center [497, 157] width 167 height 33
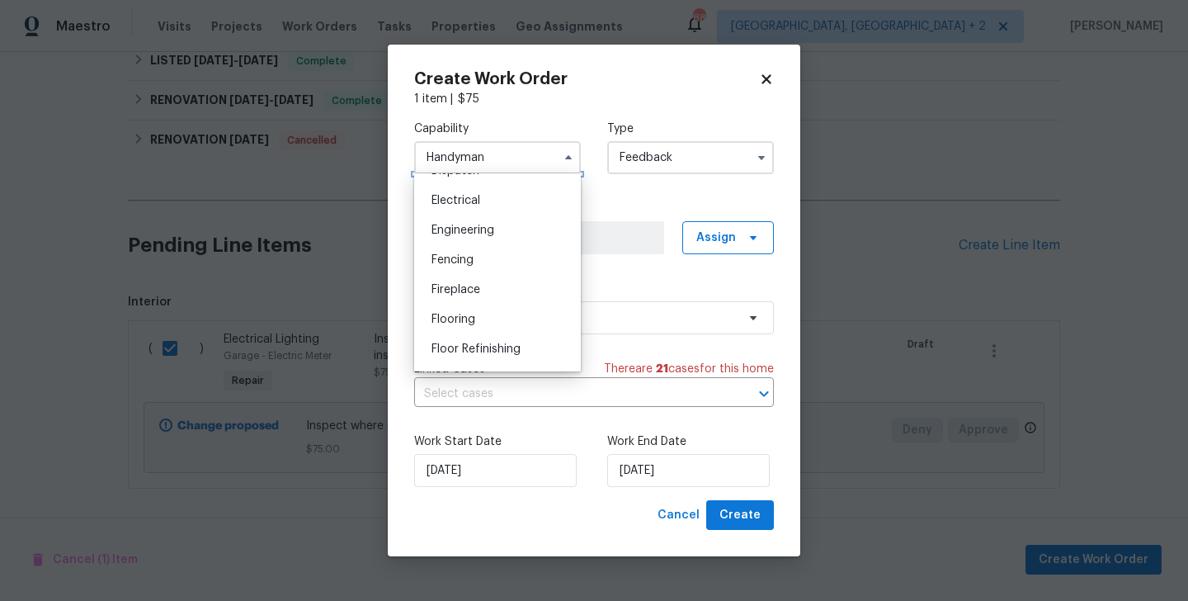
scroll to position [511, 0]
click at [472, 209] on div "Electrical" at bounding box center [497, 203] width 158 height 30
type input "Electrical"
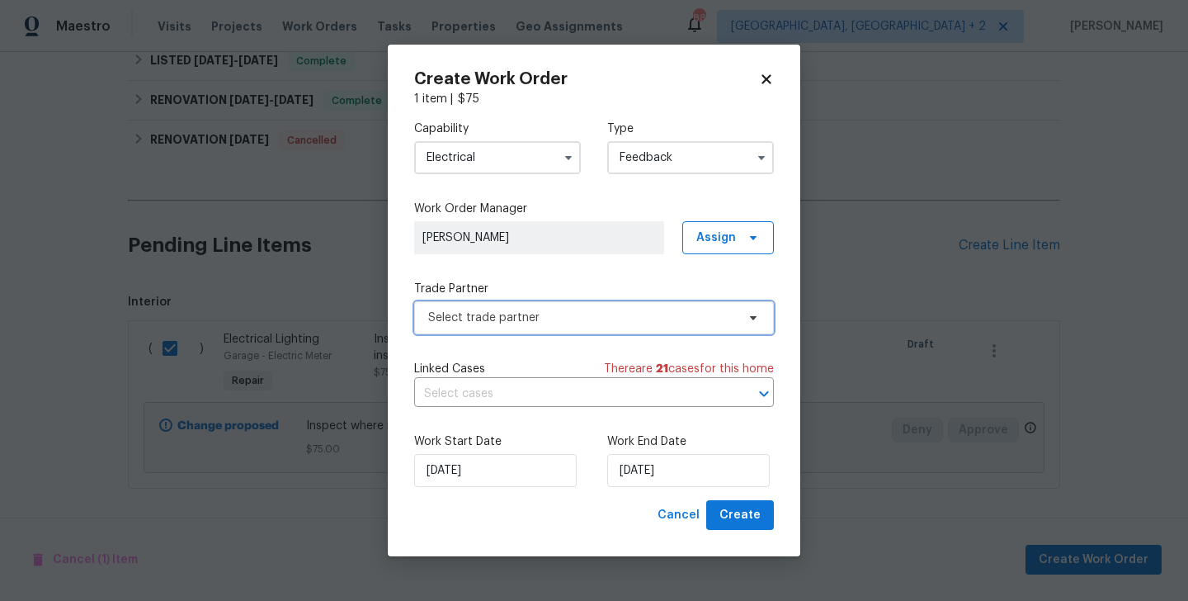
click at [495, 309] on span "Select trade partner" at bounding box center [582, 317] width 308 height 17
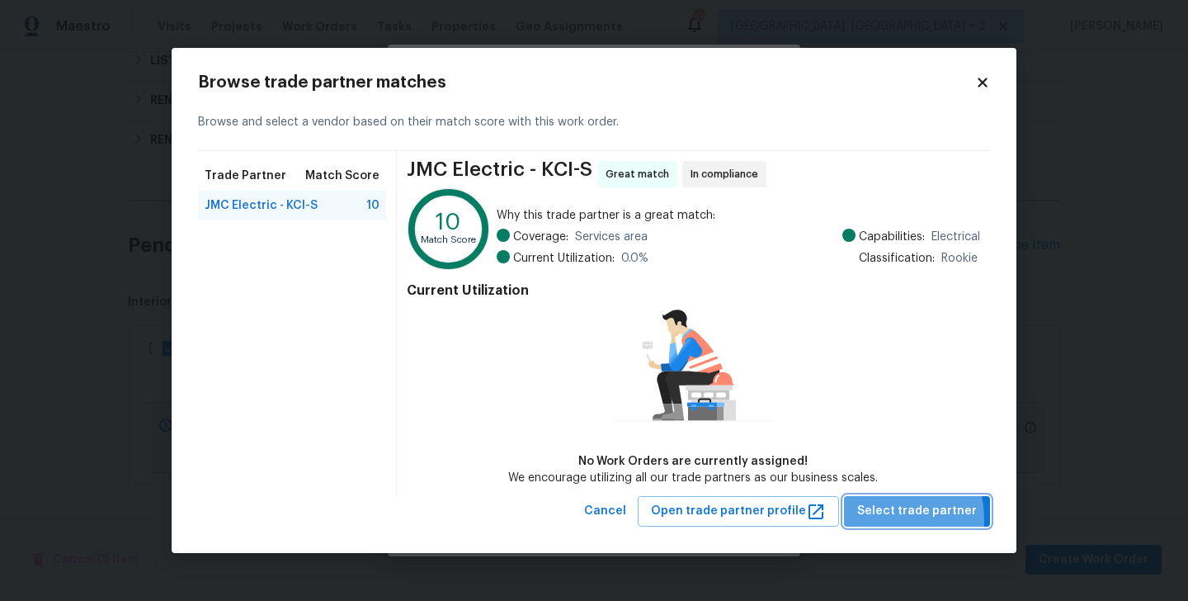
click at [881, 519] on span "Select trade partner" at bounding box center [917, 511] width 120 height 21
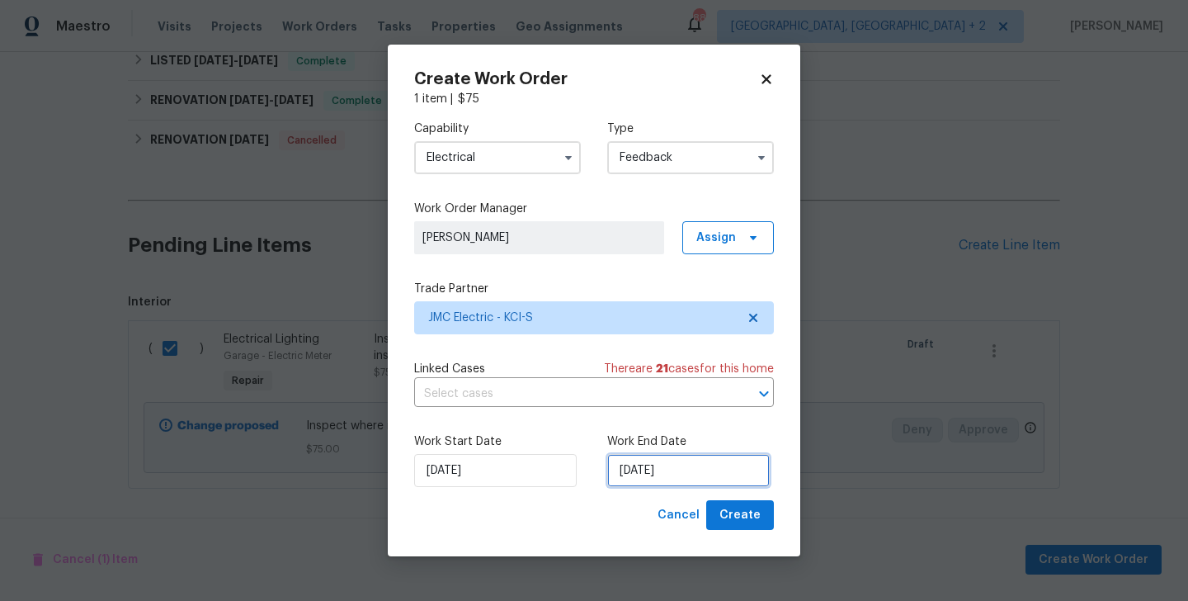
click at [668, 475] on input "24/09/2025" at bounding box center [688, 470] width 163 height 33
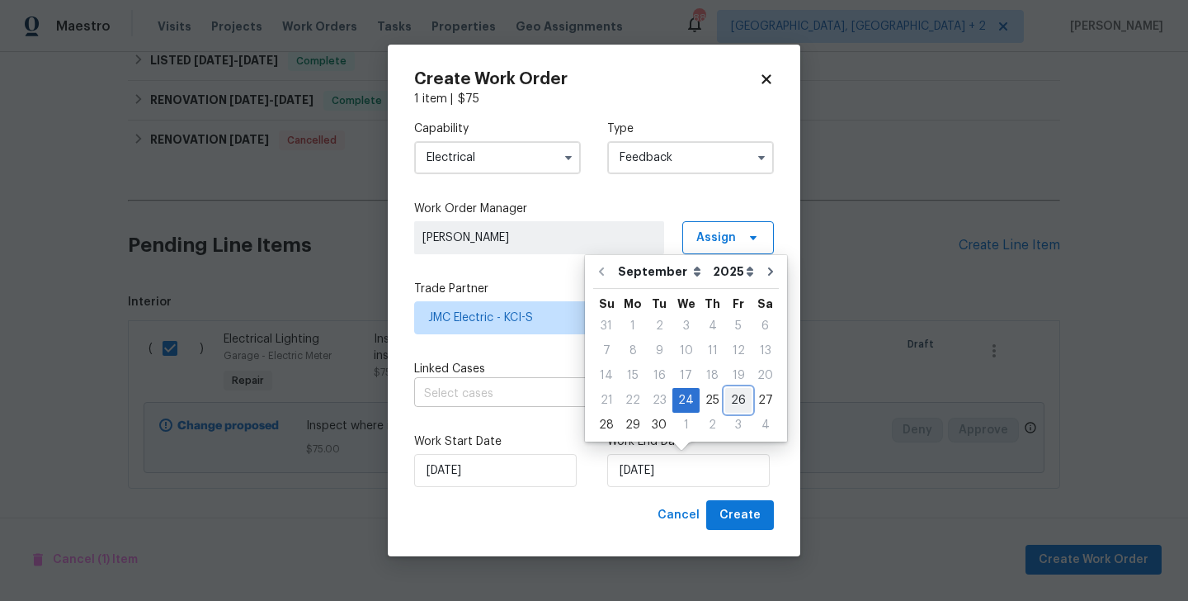
click at [725, 396] on div "26" at bounding box center [738, 400] width 26 height 23
type input "26/09/2025"
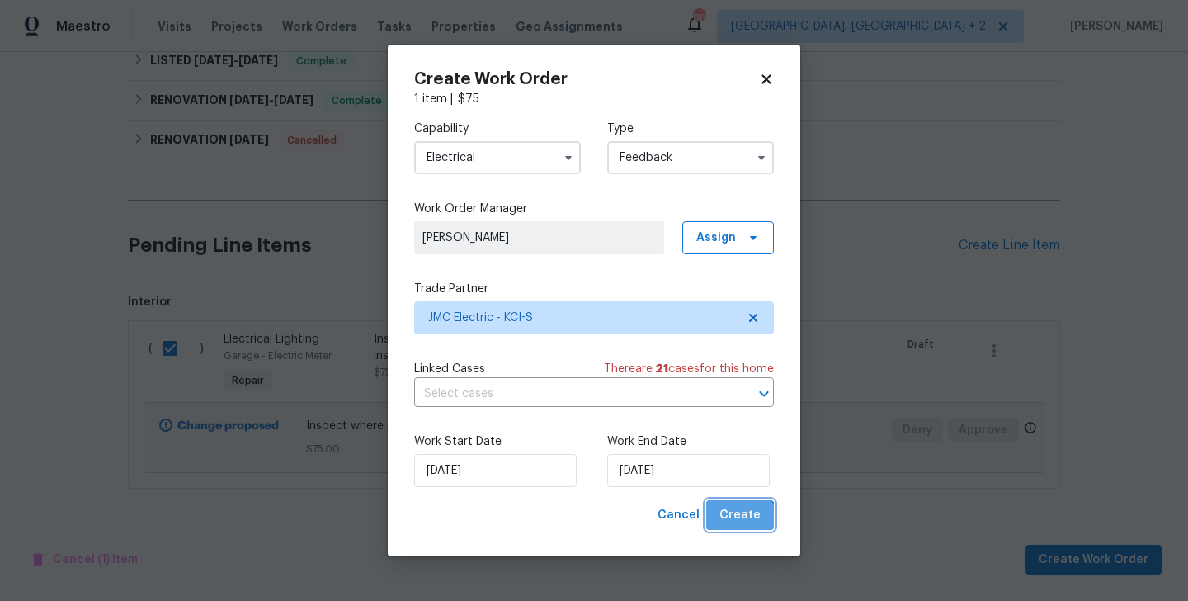
click at [734, 525] on span "Create" at bounding box center [740, 515] width 41 height 21
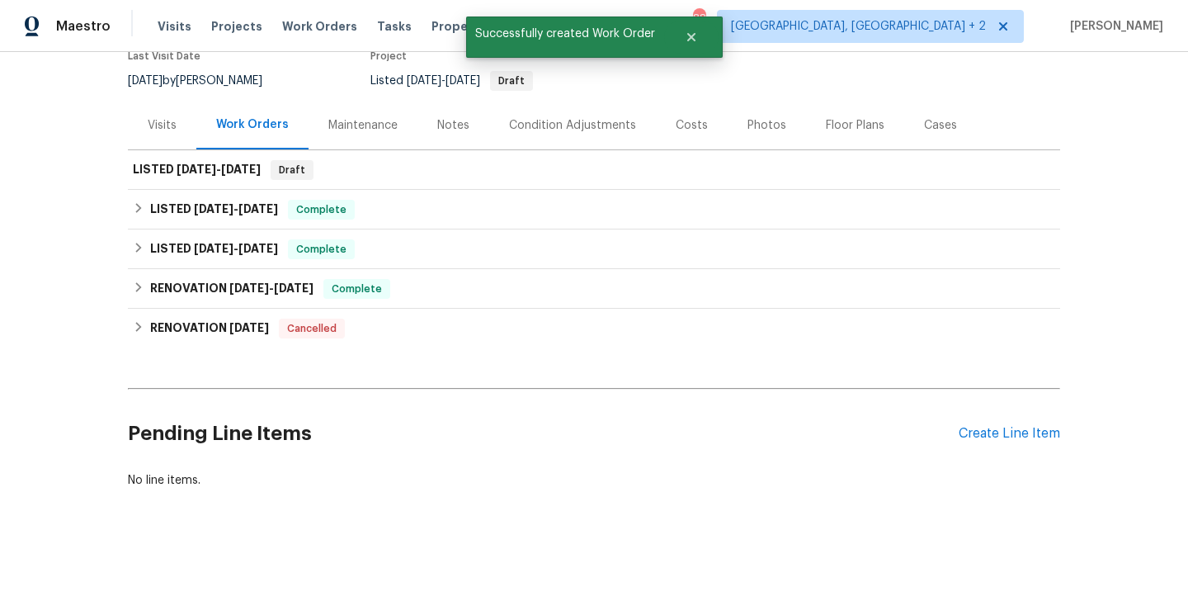
scroll to position [0, 0]
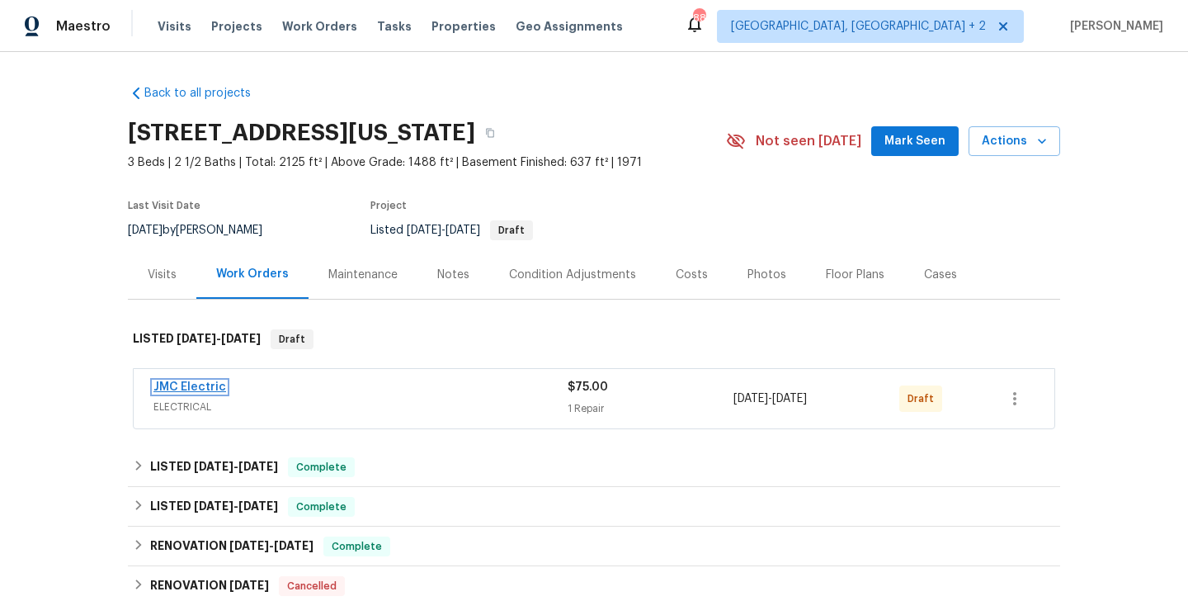
click at [185, 388] on link "JMC Electric" at bounding box center [190, 387] width 73 height 12
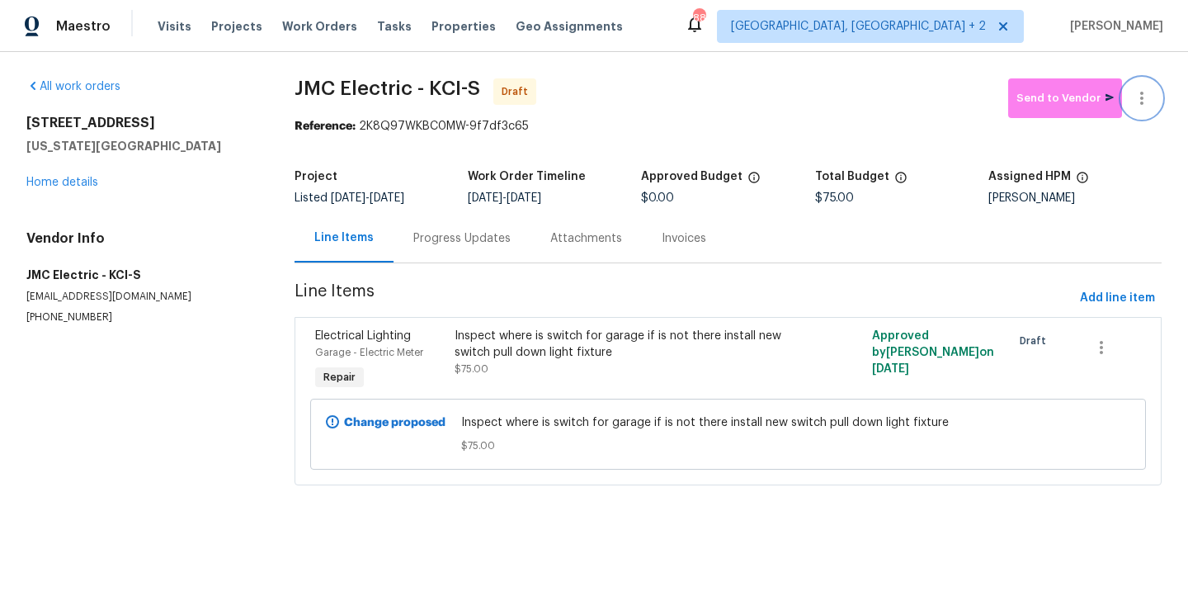
click at [1142, 88] on icon "button" at bounding box center [1142, 98] width 20 height 20
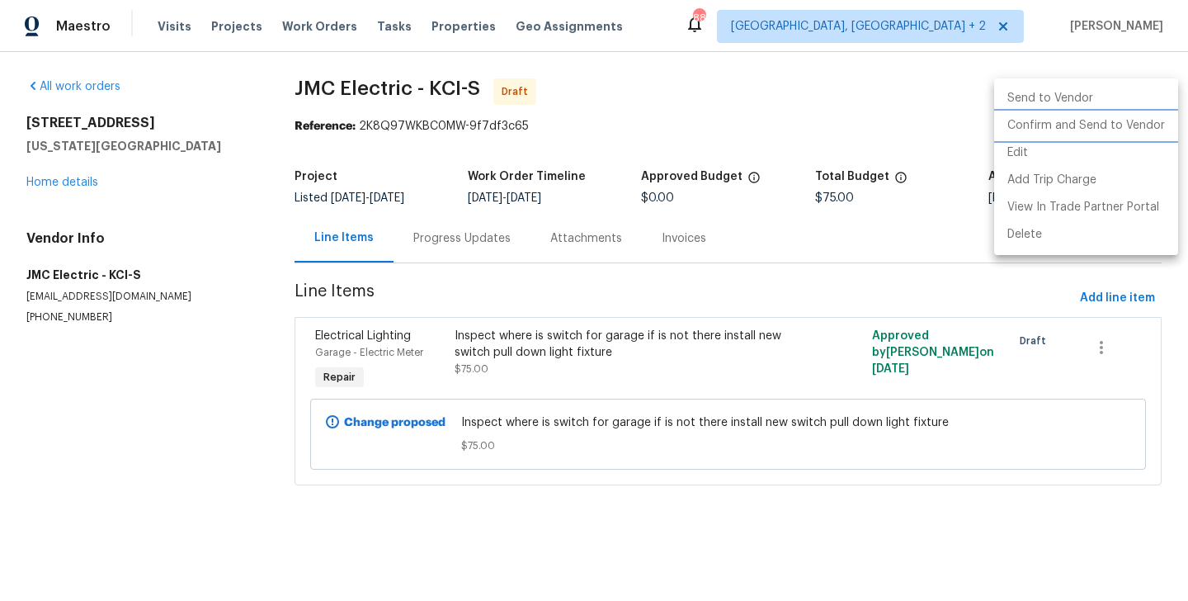
click at [1145, 123] on li "Confirm and Send to Vendor" at bounding box center [1086, 125] width 184 height 27
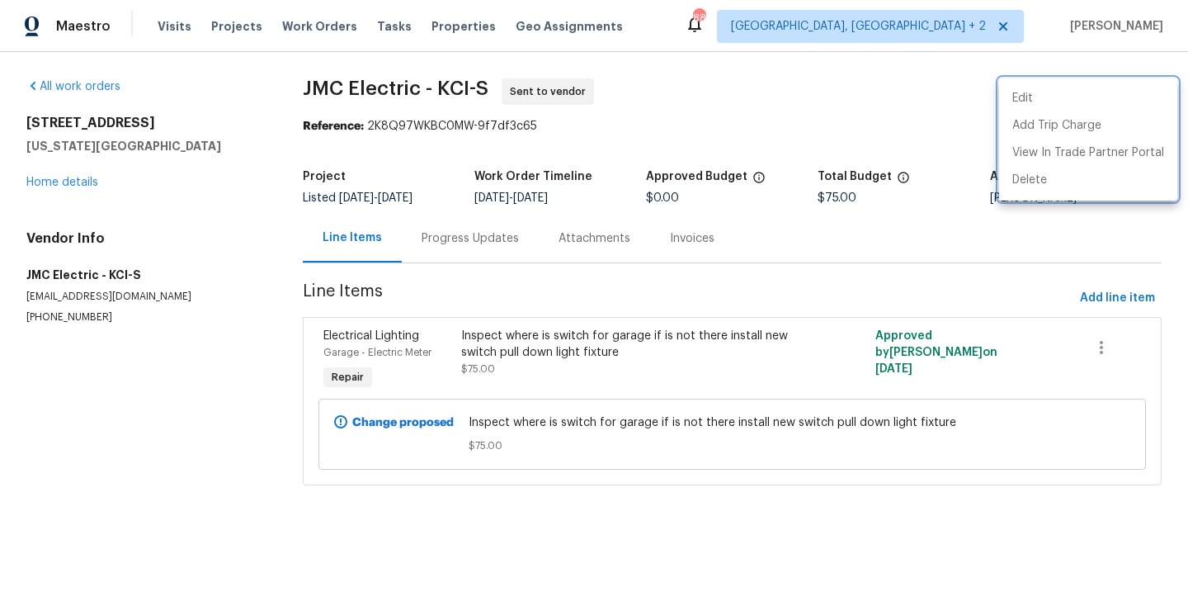
click at [503, 221] on div at bounding box center [594, 300] width 1188 height 601
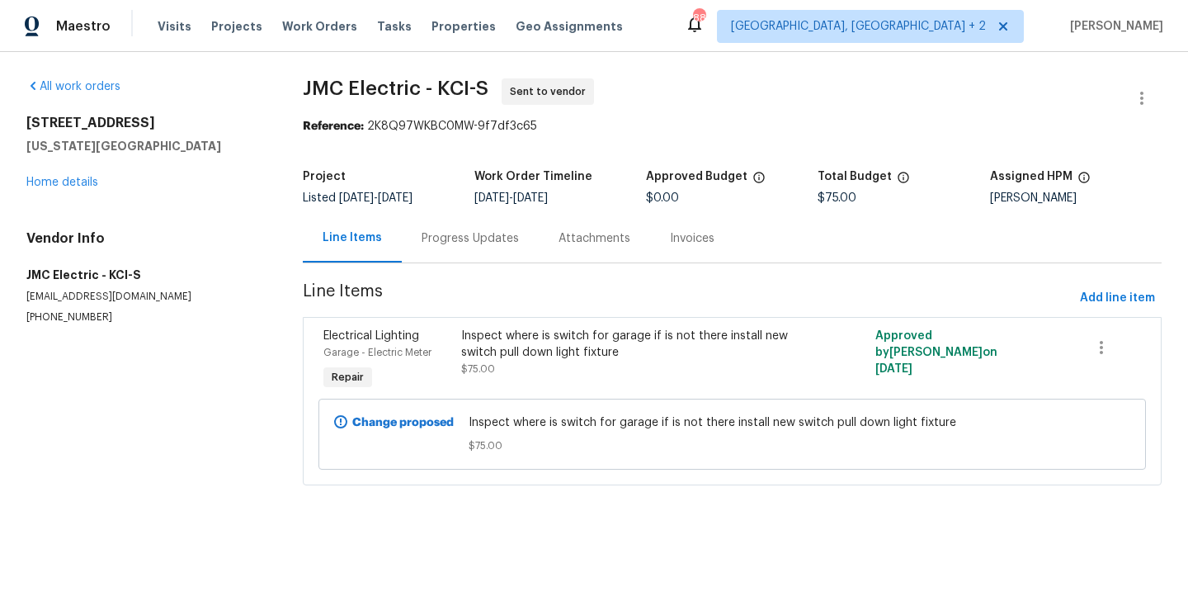
click at [481, 232] on div "Progress Updates" at bounding box center [470, 238] width 97 height 17
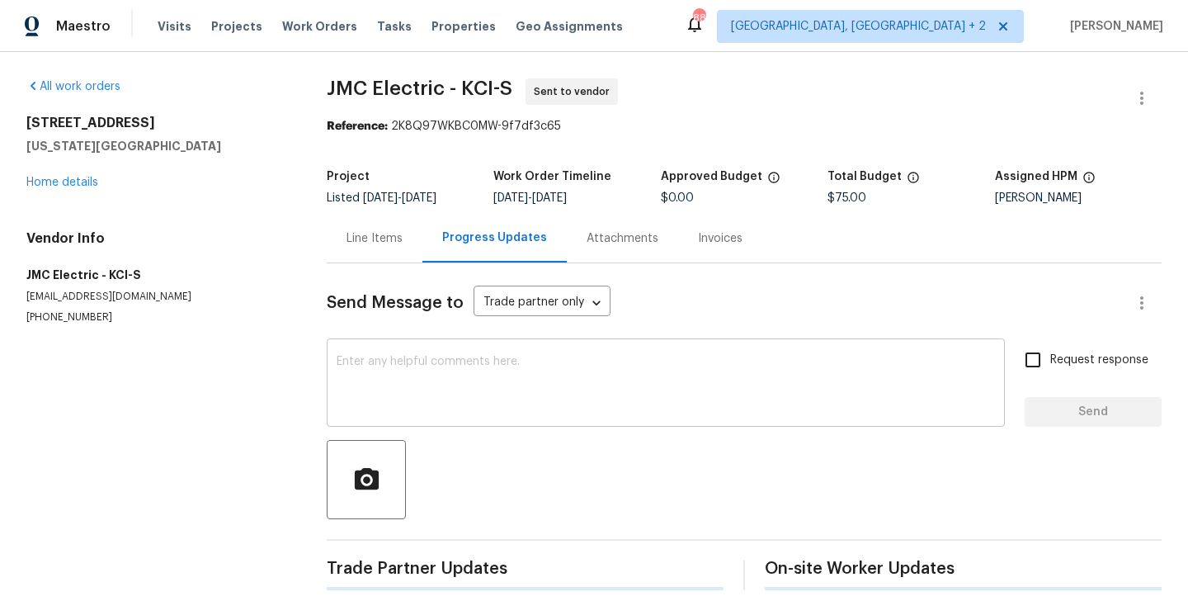
click at [516, 381] on textarea at bounding box center [666, 385] width 659 height 58
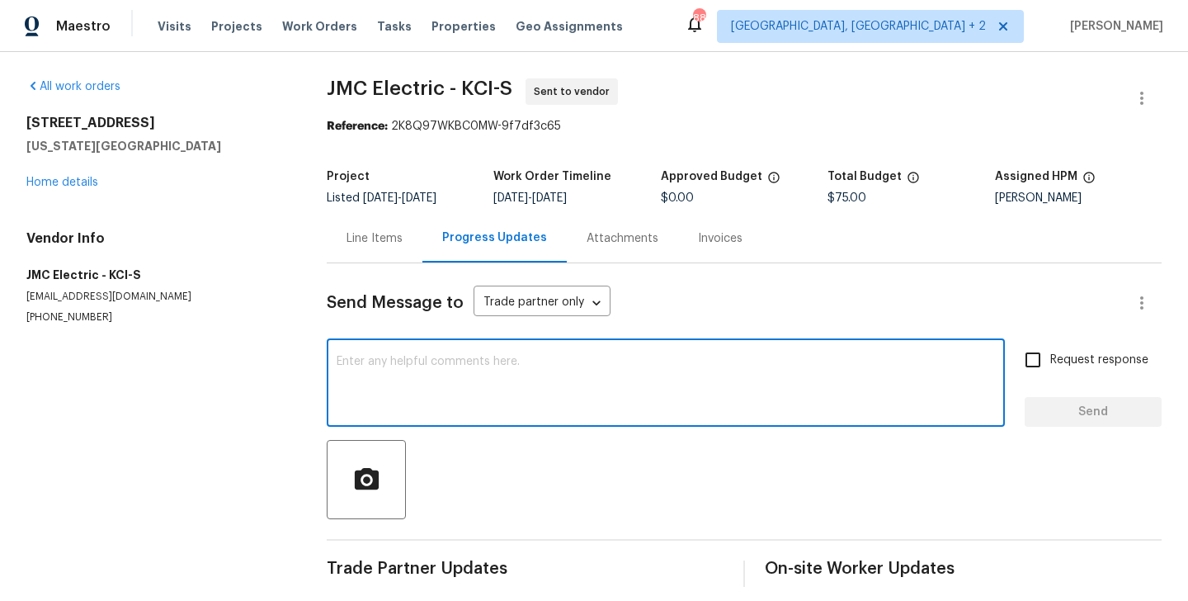
paste textarea "Hi this is Blessida with Opendoor. I’m confirming you received the WO for the p…"
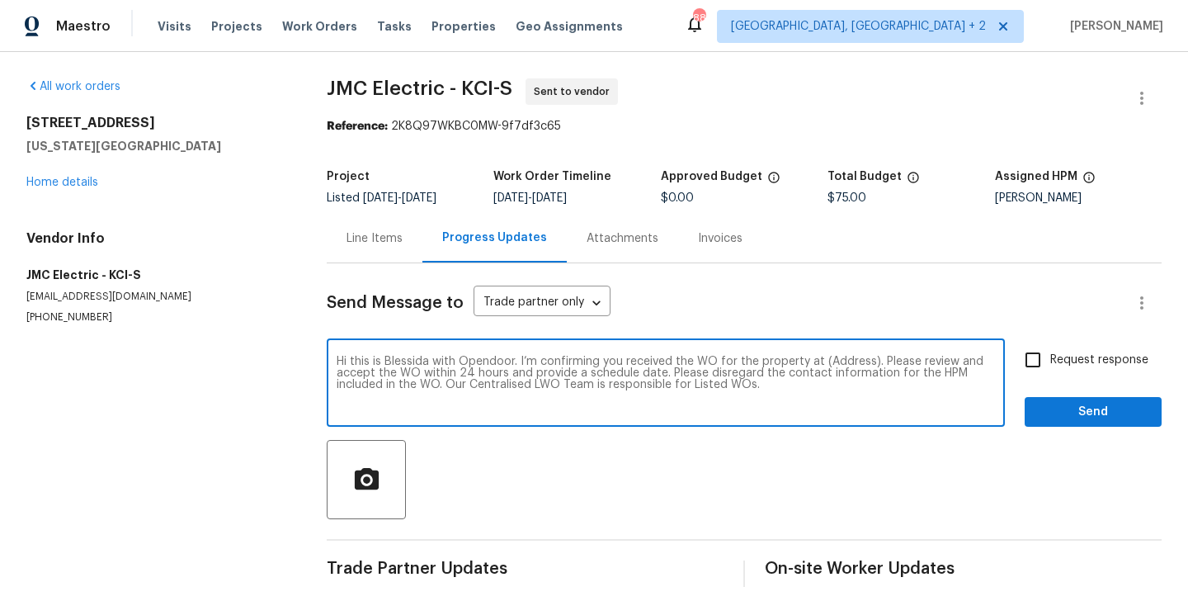
click at [838, 360] on textarea "Hi this is Blessida with Opendoor. I’m confirming you received the WO for the p…" at bounding box center [666, 385] width 659 height 58
paste textarea "[STREET_ADDRESS][US_STATE]"
type textarea "Hi this is Blessida with Opendoor. I’m confirming you received the WO for the p…"
click at [1073, 369] on label "Request response" at bounding box center [1082, 359] width 133 height 35
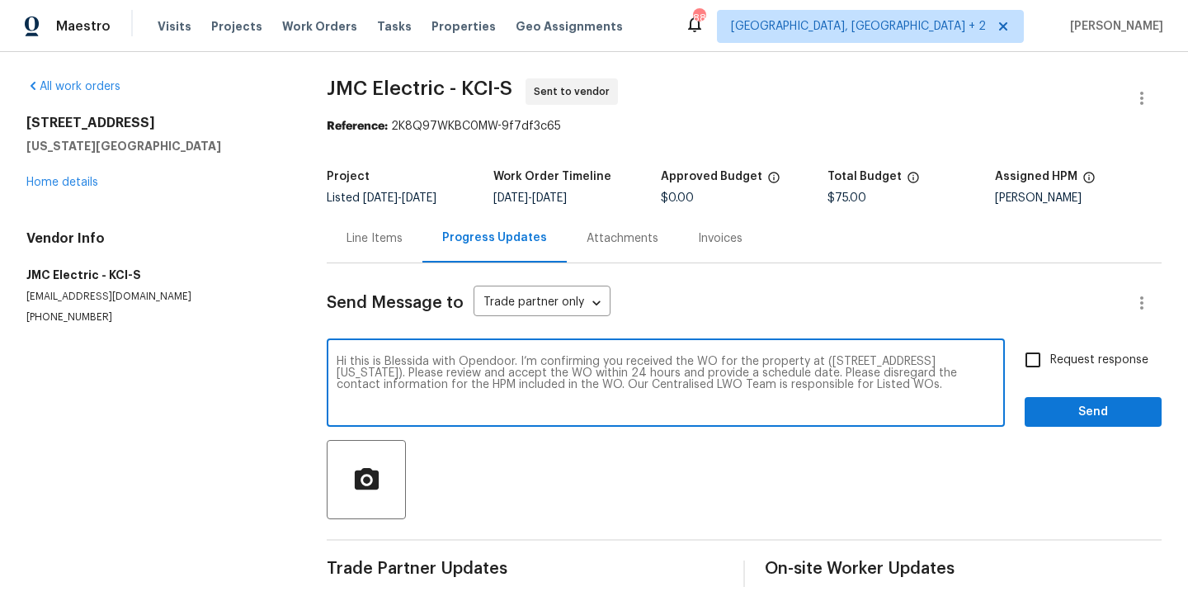
click at [1051, 369] on input "Request response" at bounding box center [1033, 359] width 35 height 35
checkbox input "true"
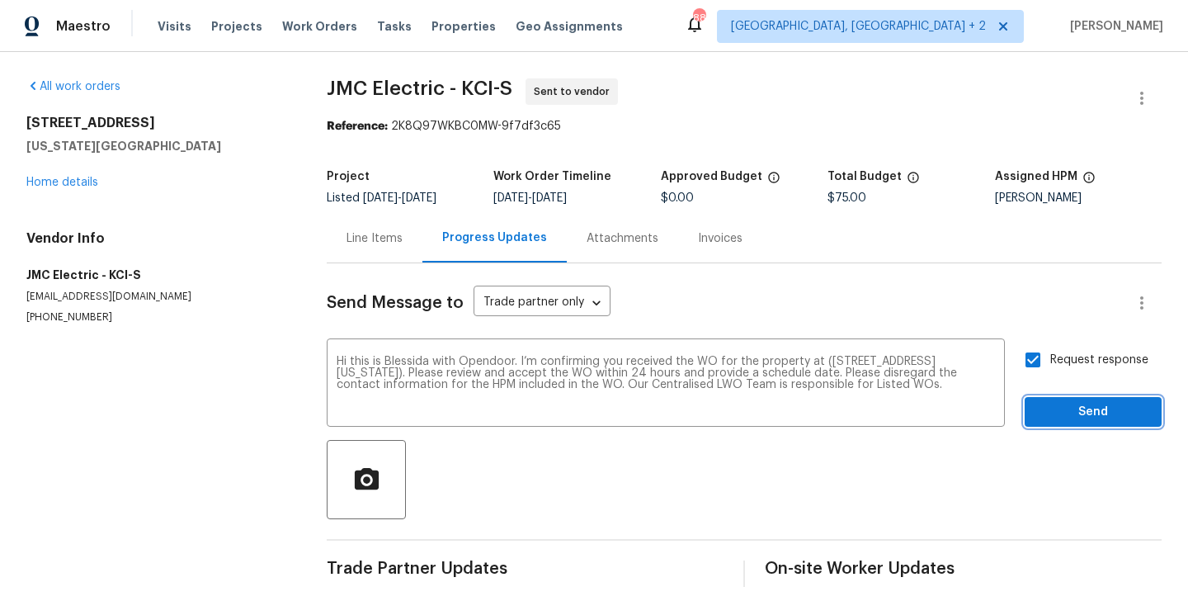
click at [1070, 427] on button "Send" at bounding box center [1093, 412] width 137 height 31
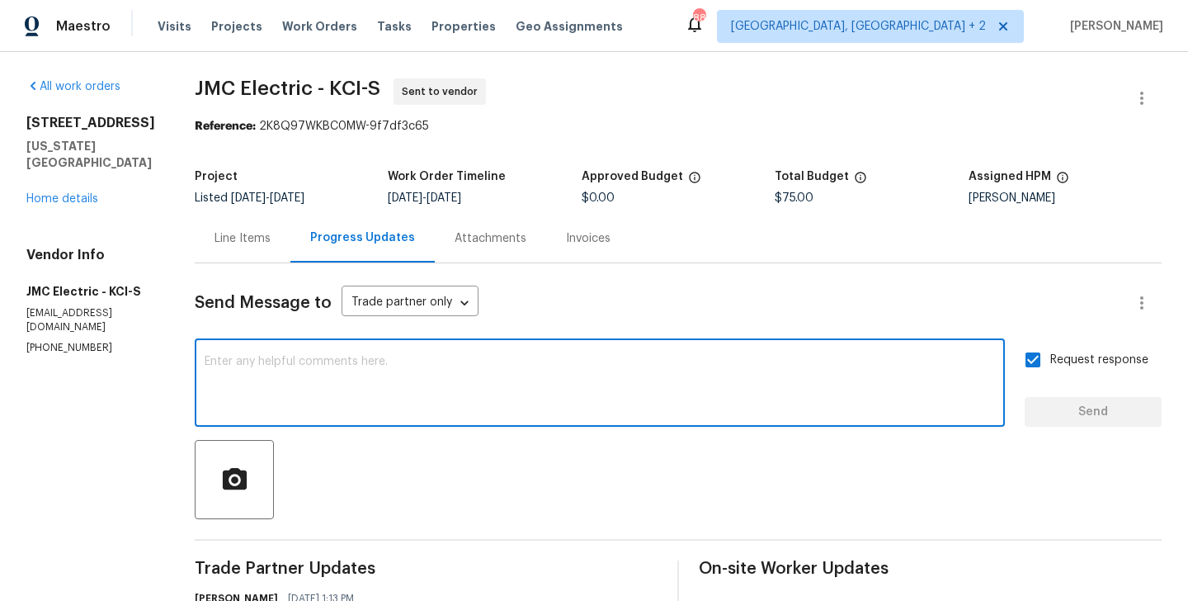
click at [357, 392] on textarea at bounding box center [600, 385] width 791 height 58
paste textarea "All Work Orders must include before-photos (both close-up and wide-angle) and a…"
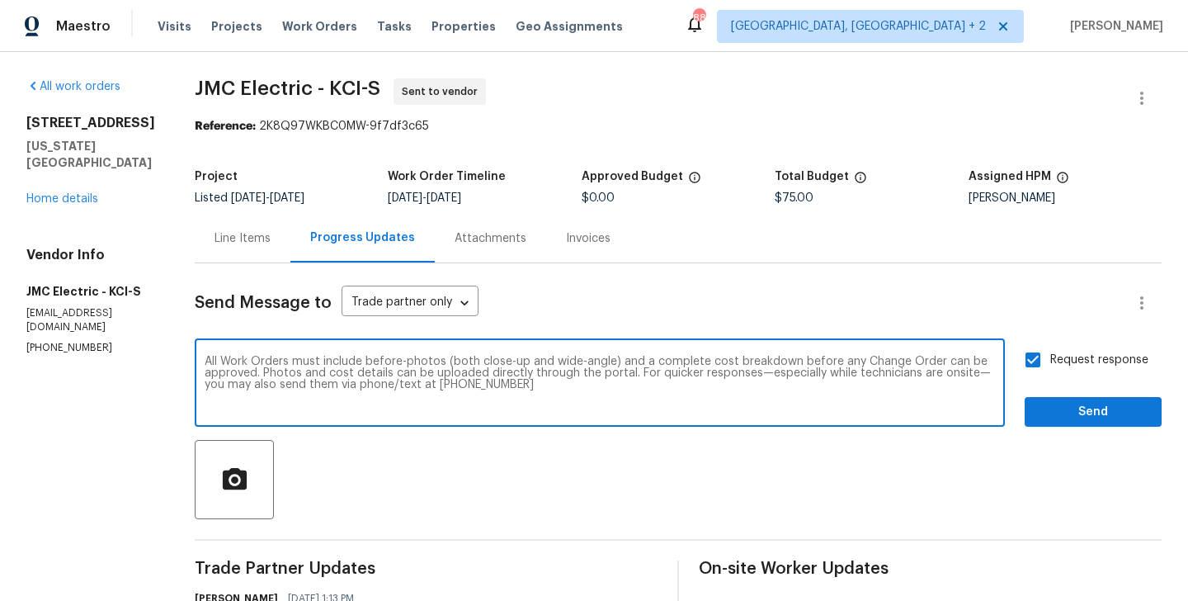
scroll to position [12, 0]
type textarea "All Work Orders must include before-photos (both close-up and wide-angle) and a…"
click at [1056, 409] on span "Send" at bounding box center [1093, 412] width 111 height 21
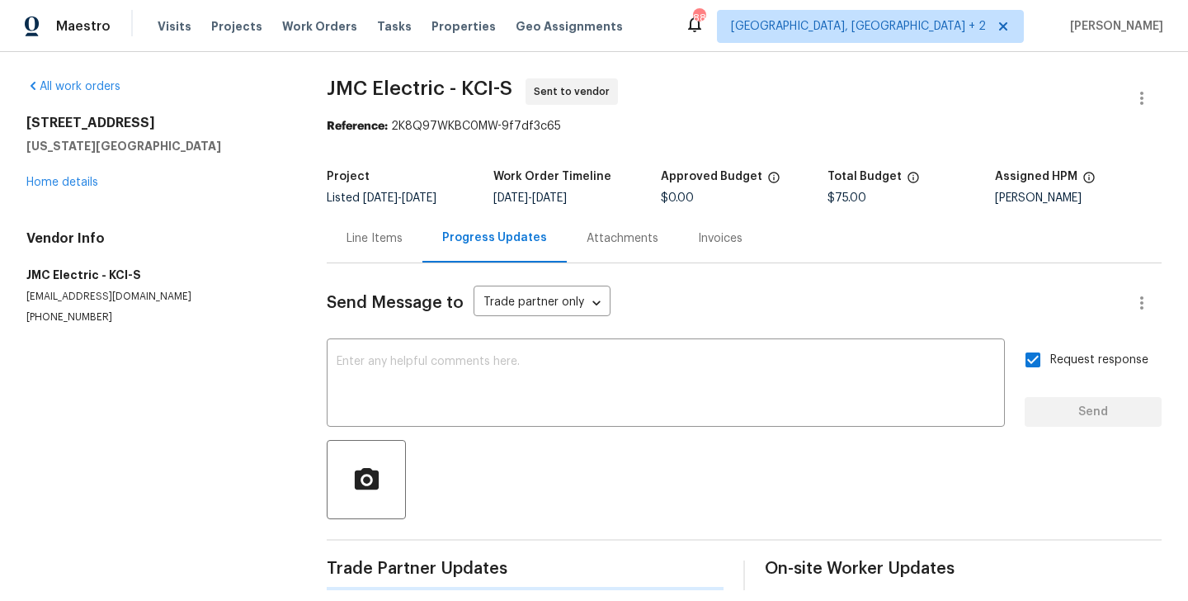
scroll to position [0, 0]
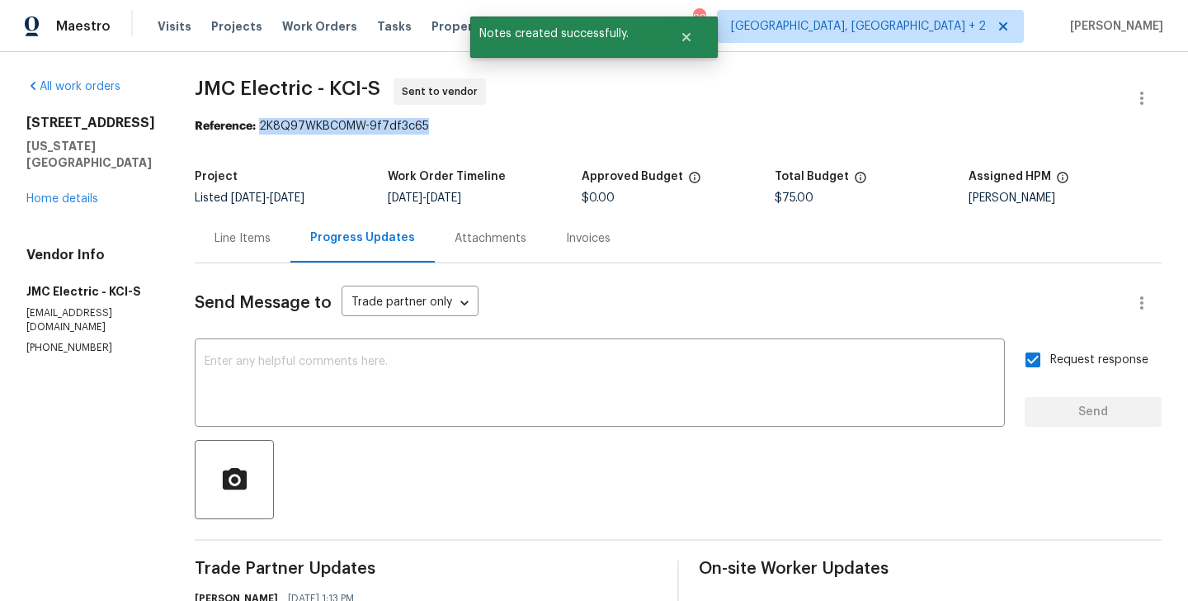
drag, startPoint x: 254, startPoint y: 125, endPoint x: 465, endPoint y: 126, distance: 210.5
click at [465, 126] on div "Reference: 2K8Q97WKBC0MW-9f7df3c65" at bounding box center [678, 126] width 967 height 17
copy div "2K8Q97WKBC0MW-9f7df3c65"
drag, startPoint x: 187, startPoint y: 94, endPoint x: 305, endPoint y: 94, distance: 118.0
click at [305, 94] on div "All work orders [STREET_ADDRESS][US_STATE] Home details Vendor Info JMC Electri…" at bounding box center [594, 463] width 1188 height 822
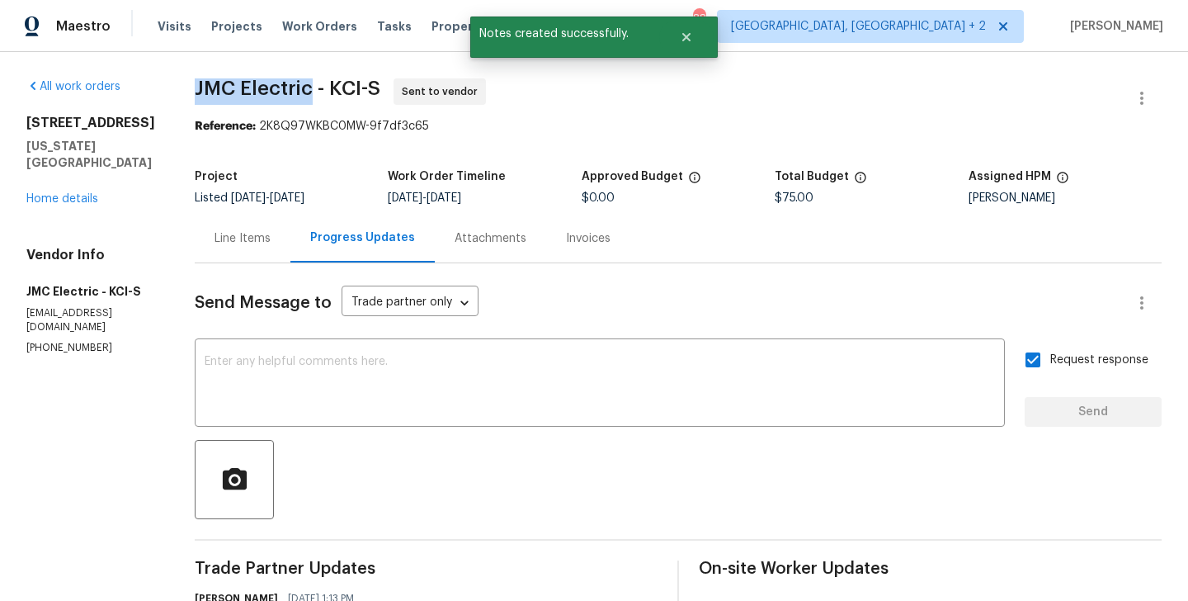
copy span "JMC Electric"
